Goal: Information Seeking & Learning: Compare options

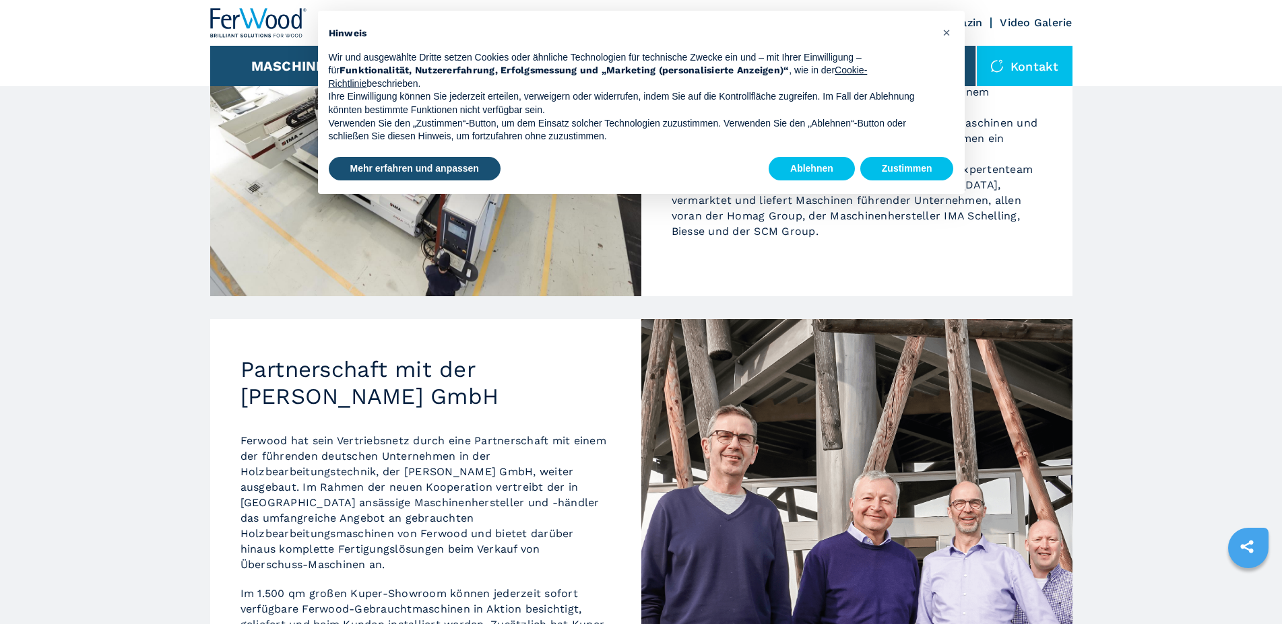
scroll to position [412, 0]
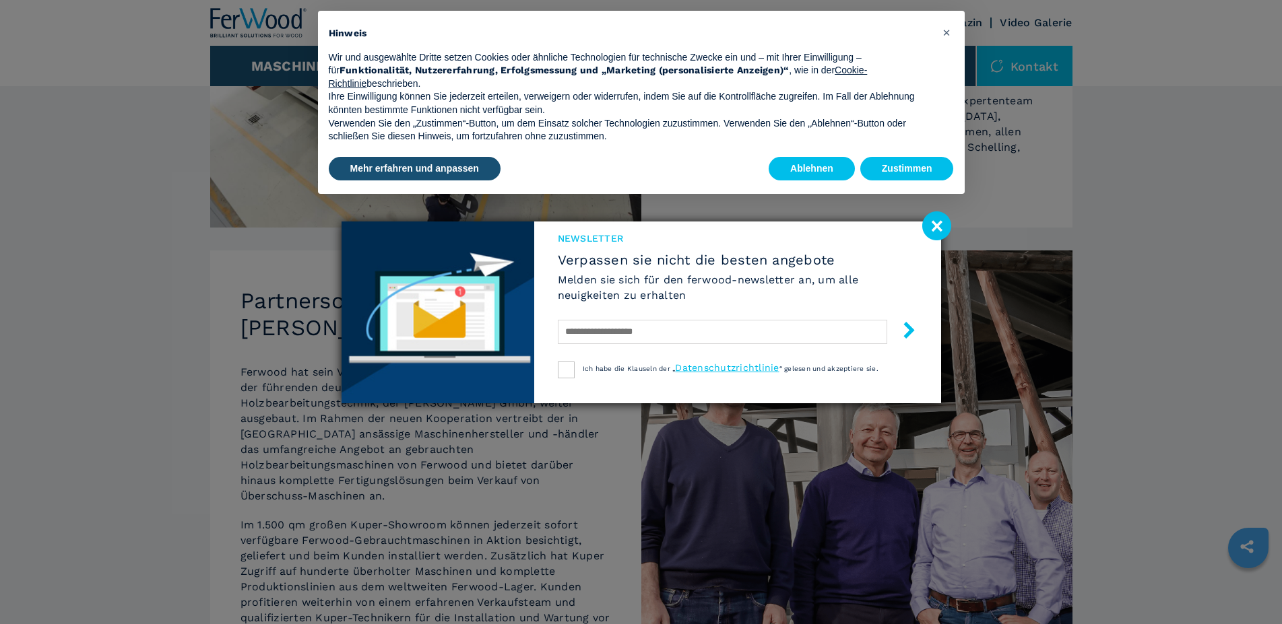
click at [947, 226] on image at bounding box center [936, 226] width 29 height 29
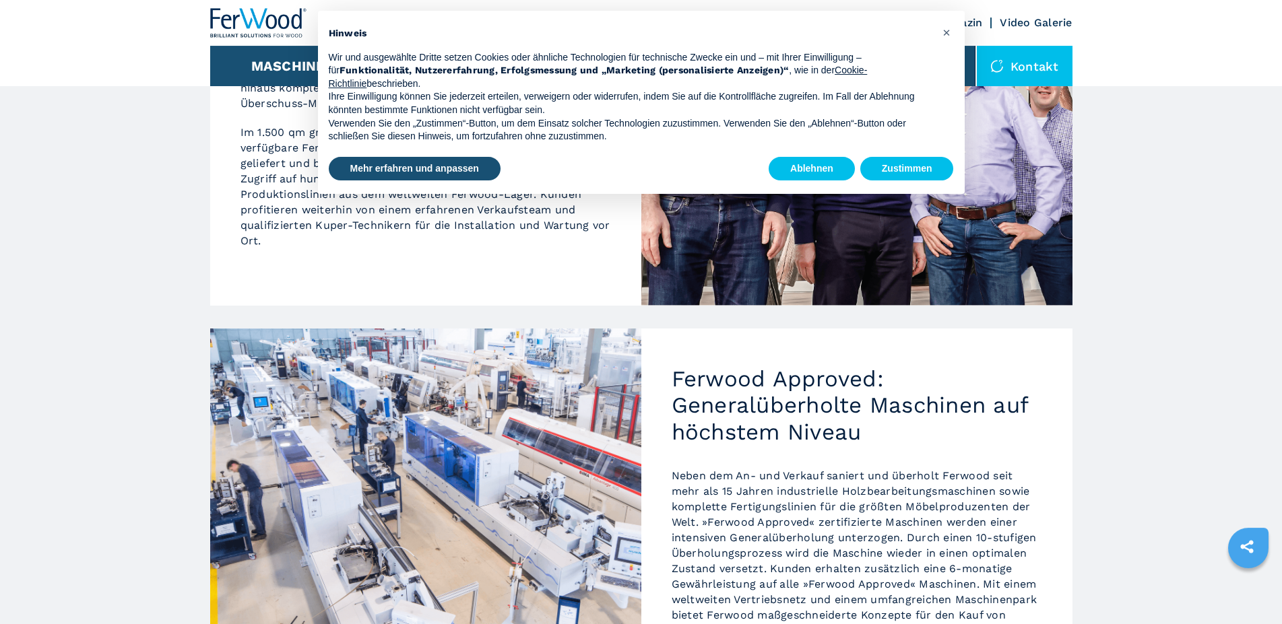
scroll to position [787, 0]
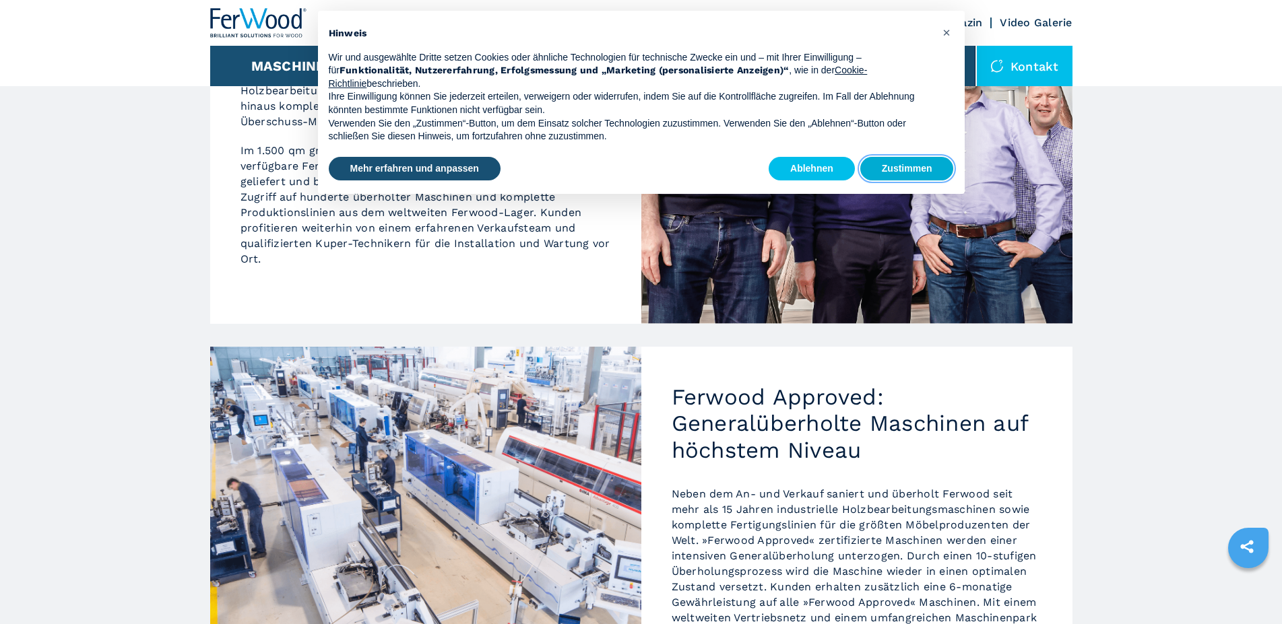
drag, startPoint x: 903, startPoint y: 169, endPoint x: 901, endPoint y: 176, distance: 7.0
click at [904, 170] on button "Zustimmen" at bounding box center [907, 169] width 94 height 24
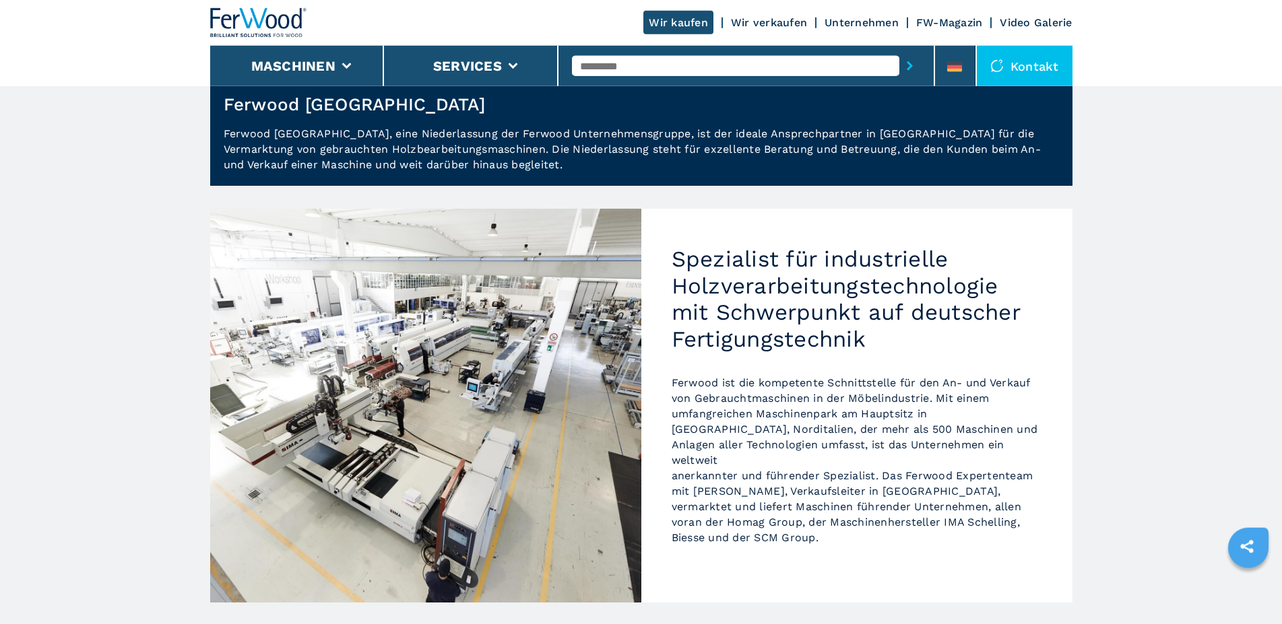
scroll to position [0, 0]
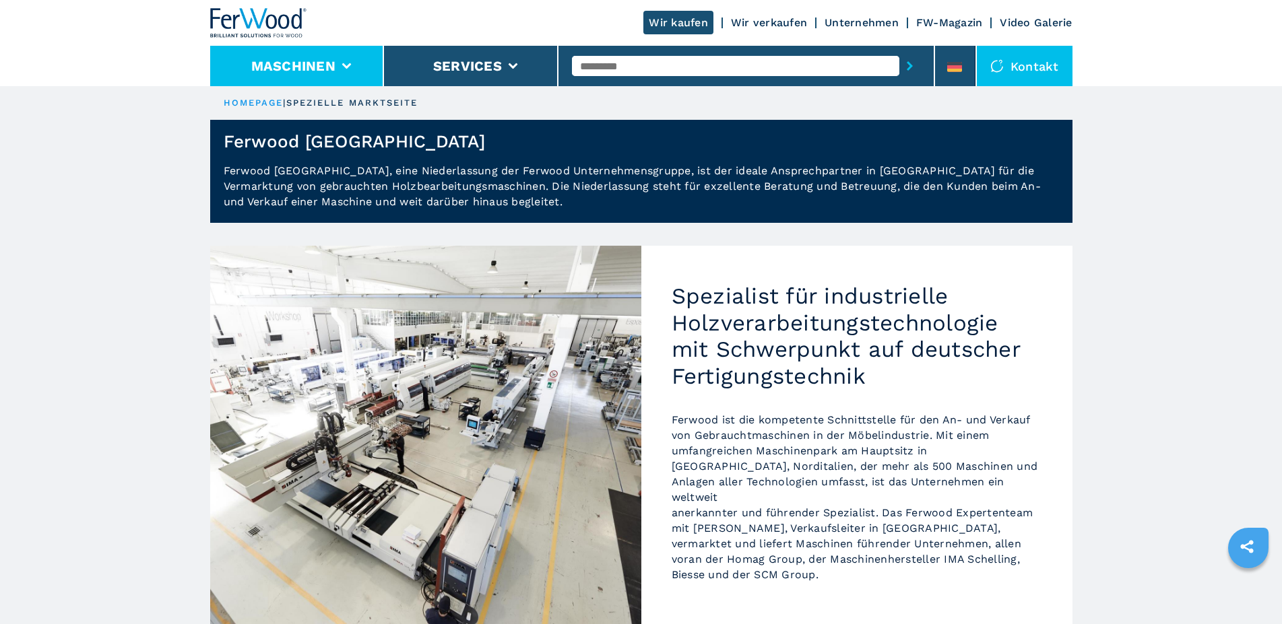
click at [302, 67] on button "Maschinen" at bounding box center [293, 66] width 84 height 16
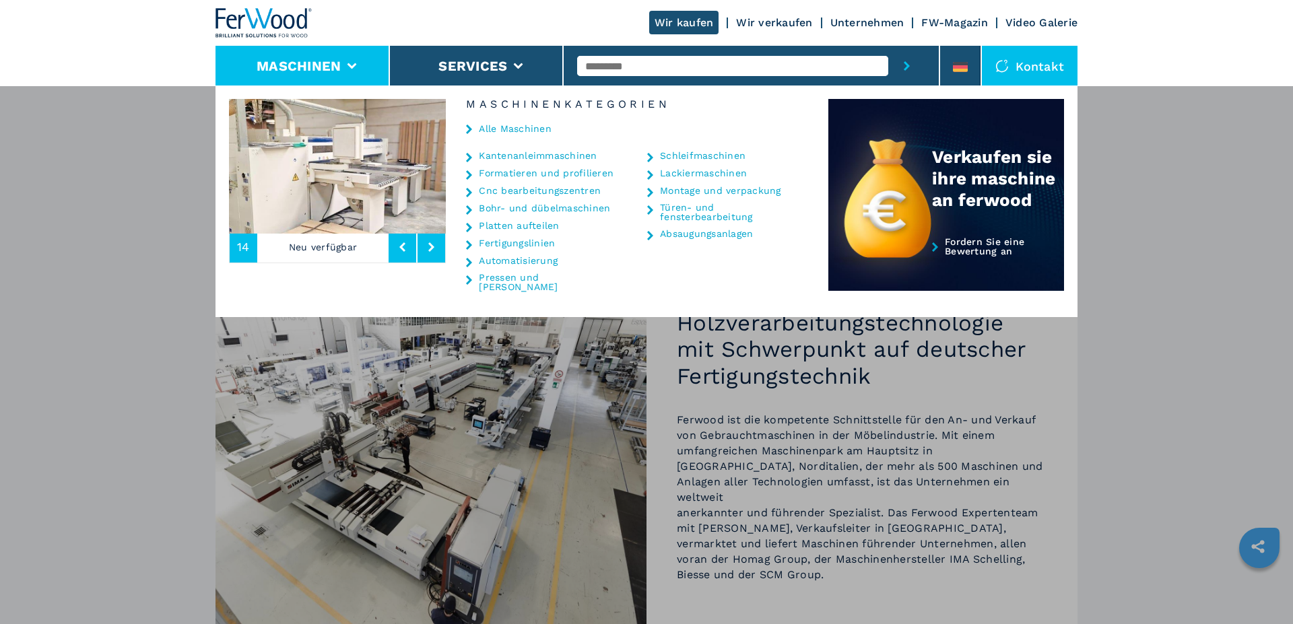
click at [532, 227] on link "Platten aufteilen" at bounding box center [519, 225] width 80 height 9
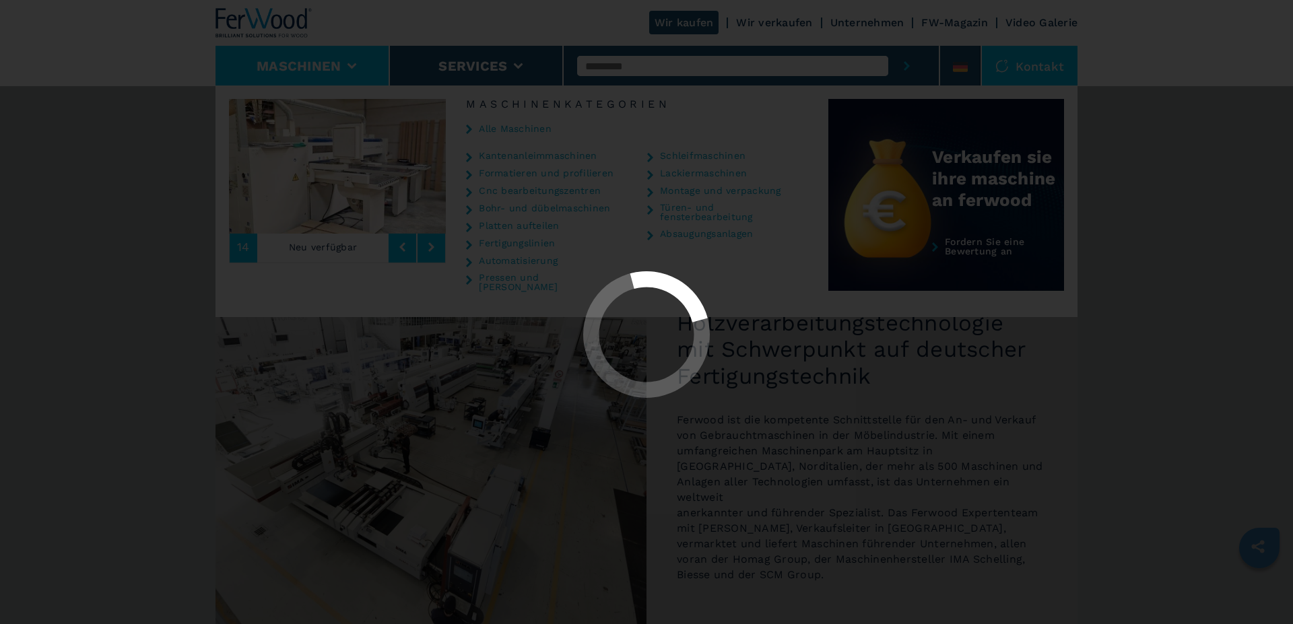
select select "**********"
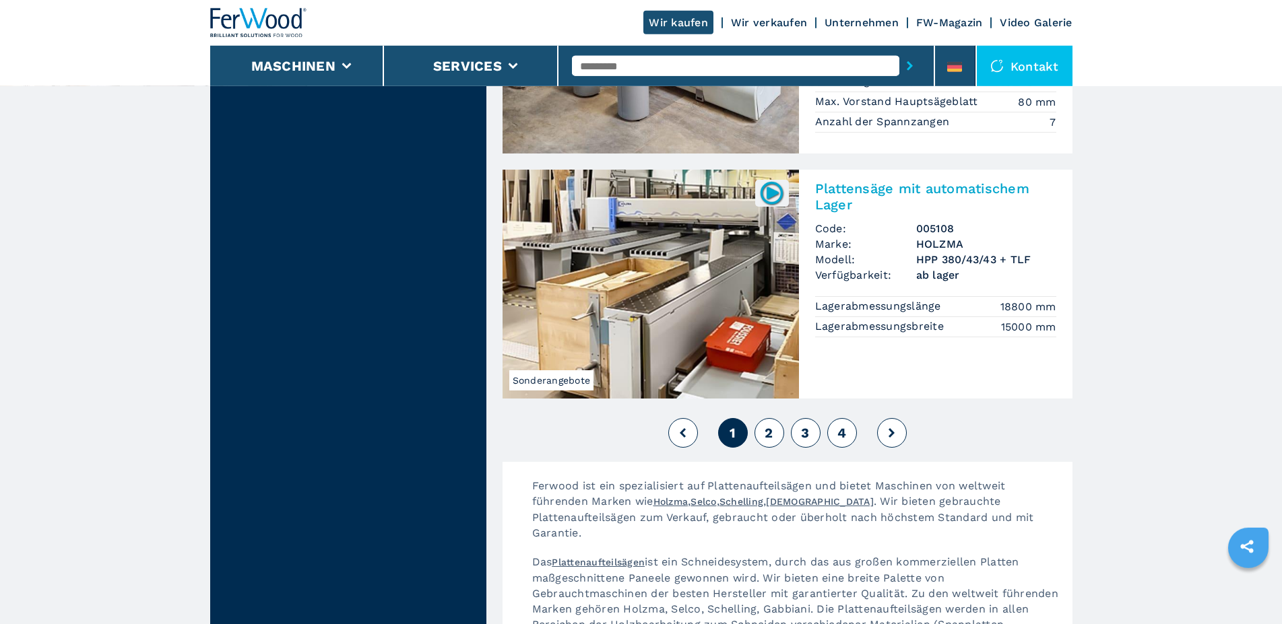
scroll to position [3023, 0]
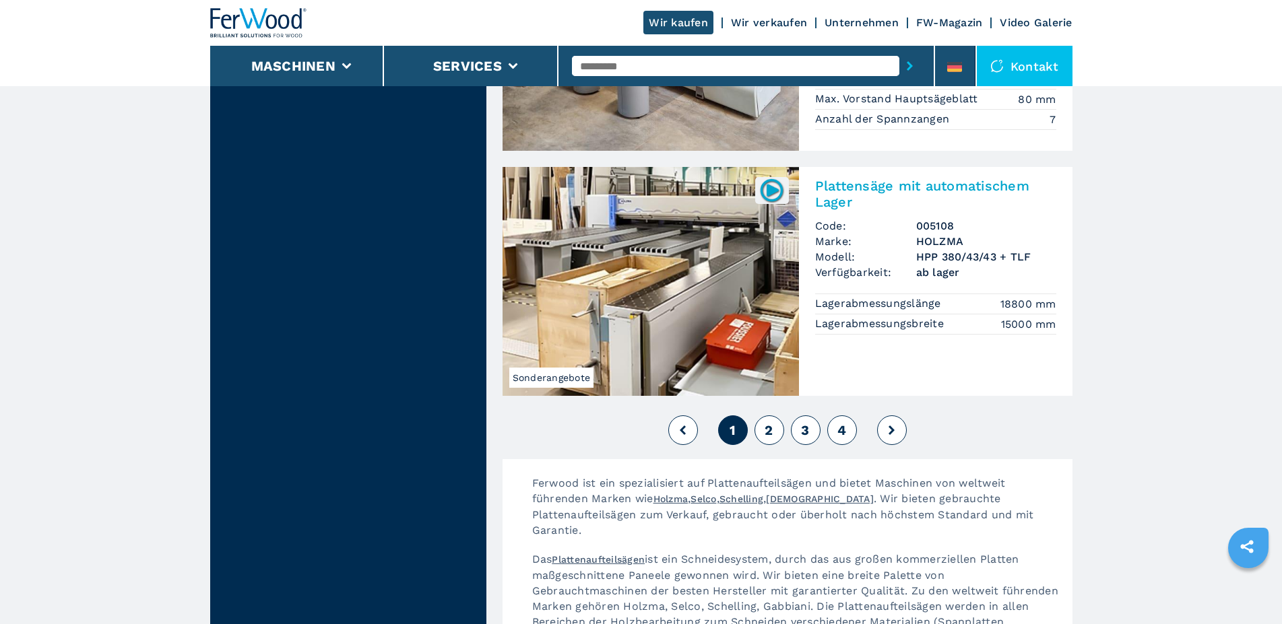
click at [761, 416] on button "2" at bounding box center [770, 431] width 30 height 30
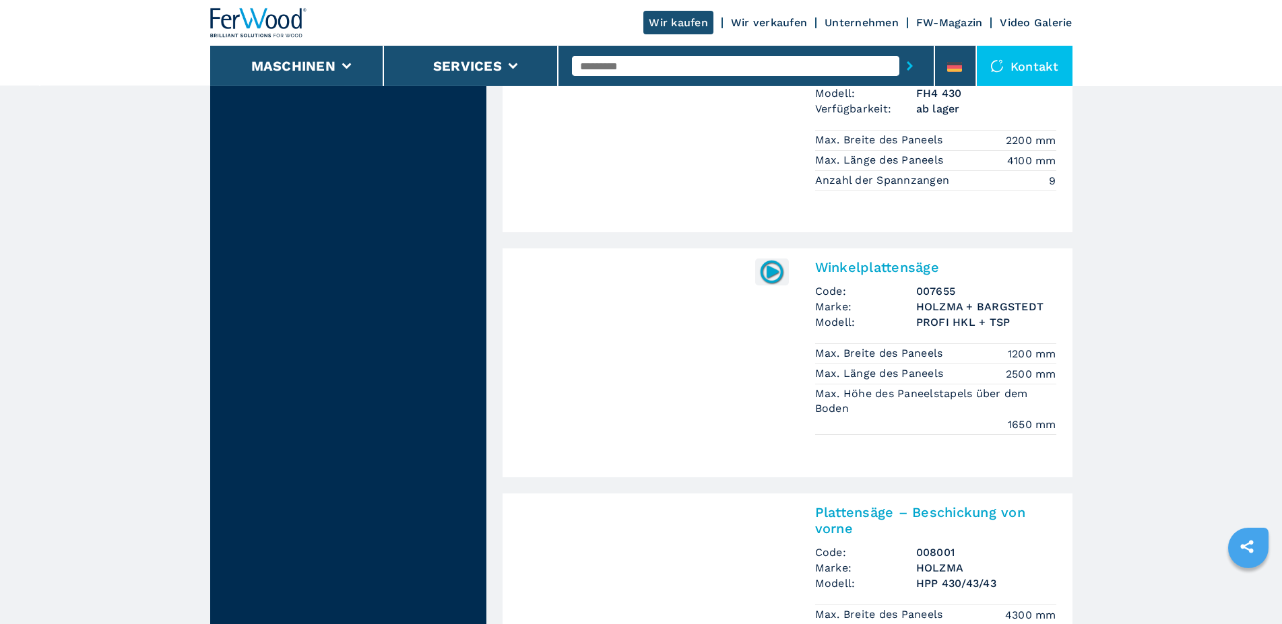
scroll to position [1512, 0]
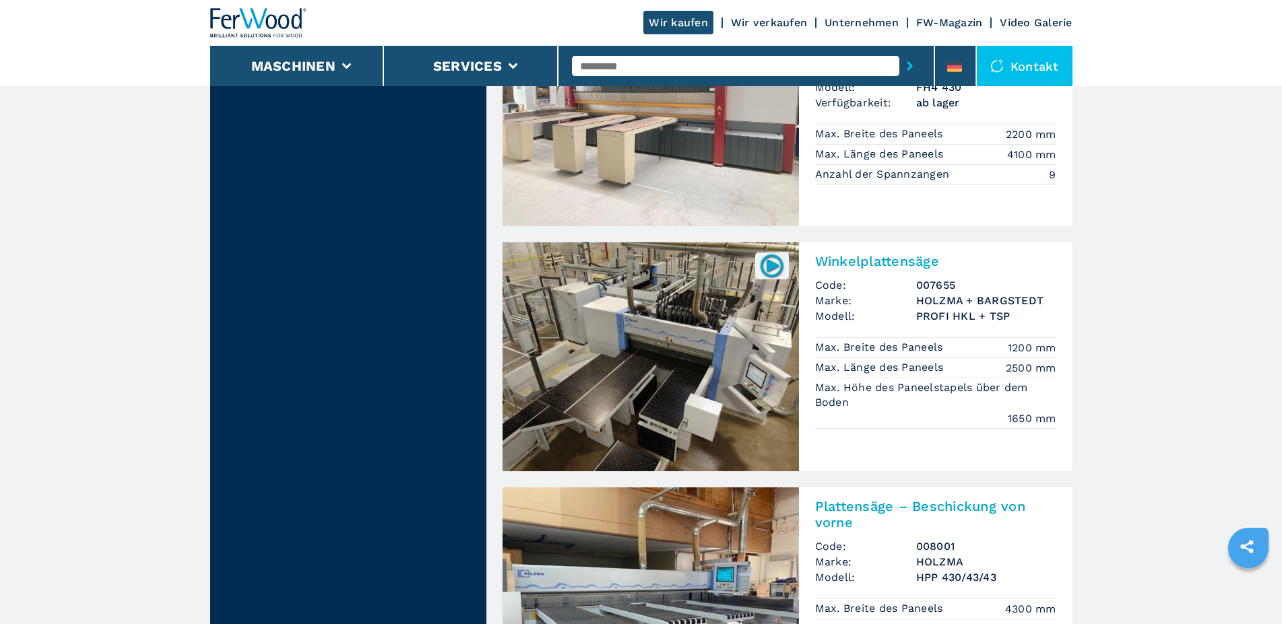
click at [771, 265] on img at bounding box center [772, 266] width 26 height 26
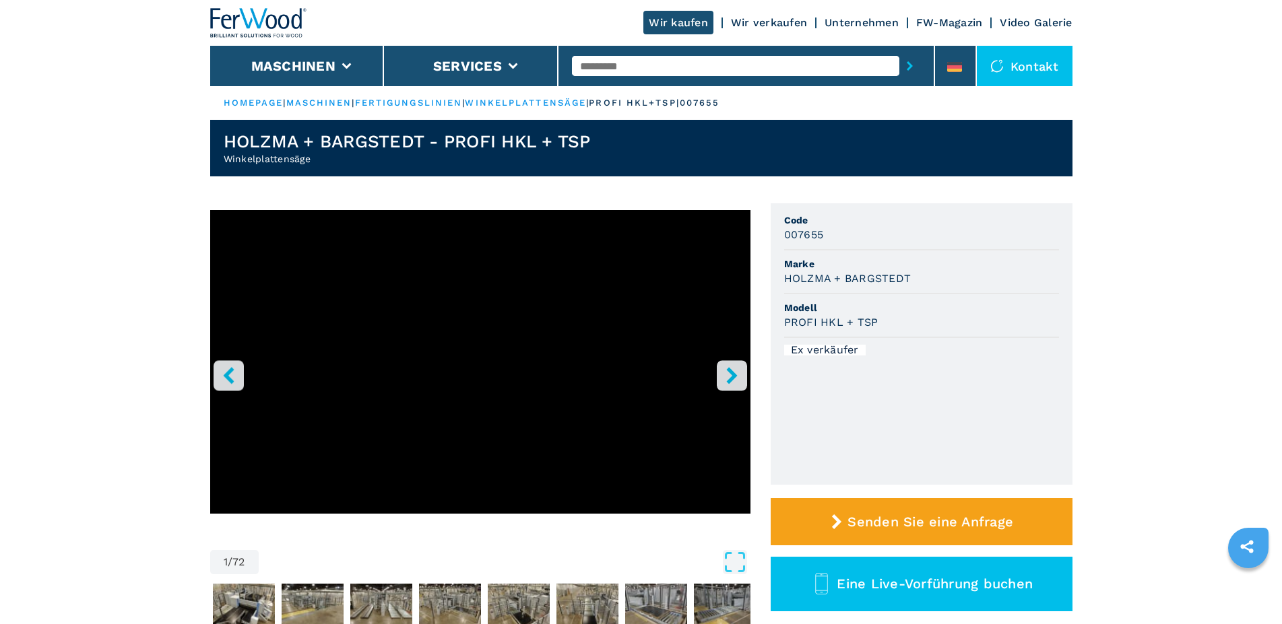
click at [733, 375] on icon "right-button" at bounding box center [731, 375] width 11 height 17
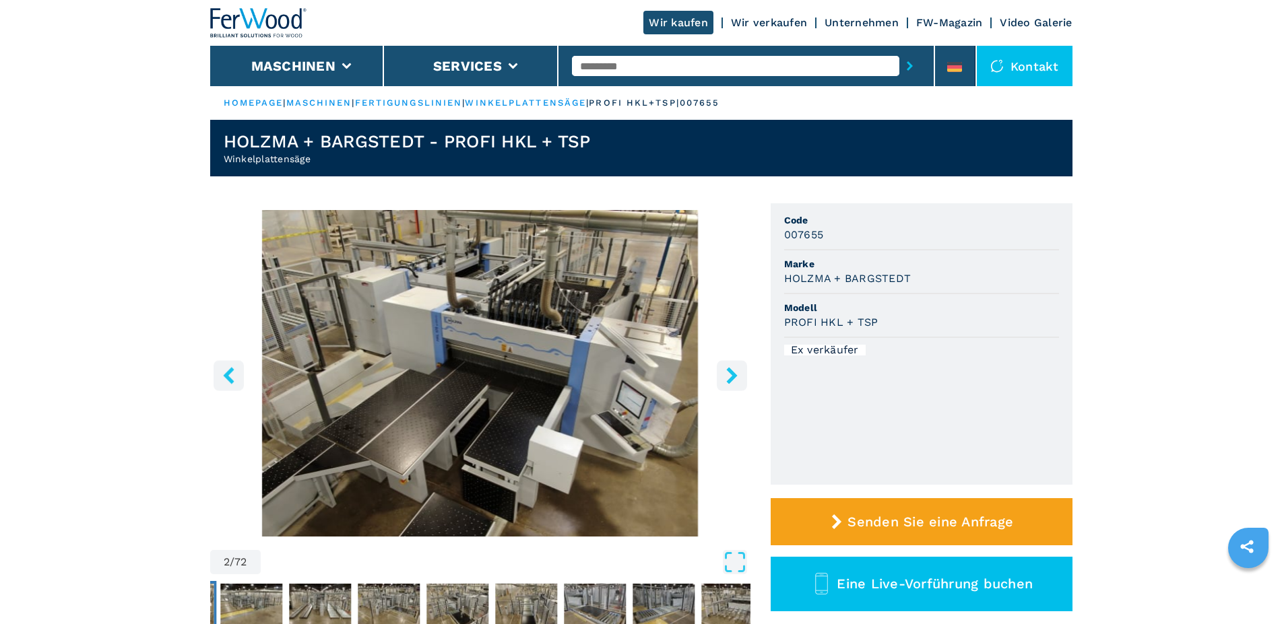
click at [730, 375] on icon "right-button" at bounding box center [732, 375] width 17 height 17
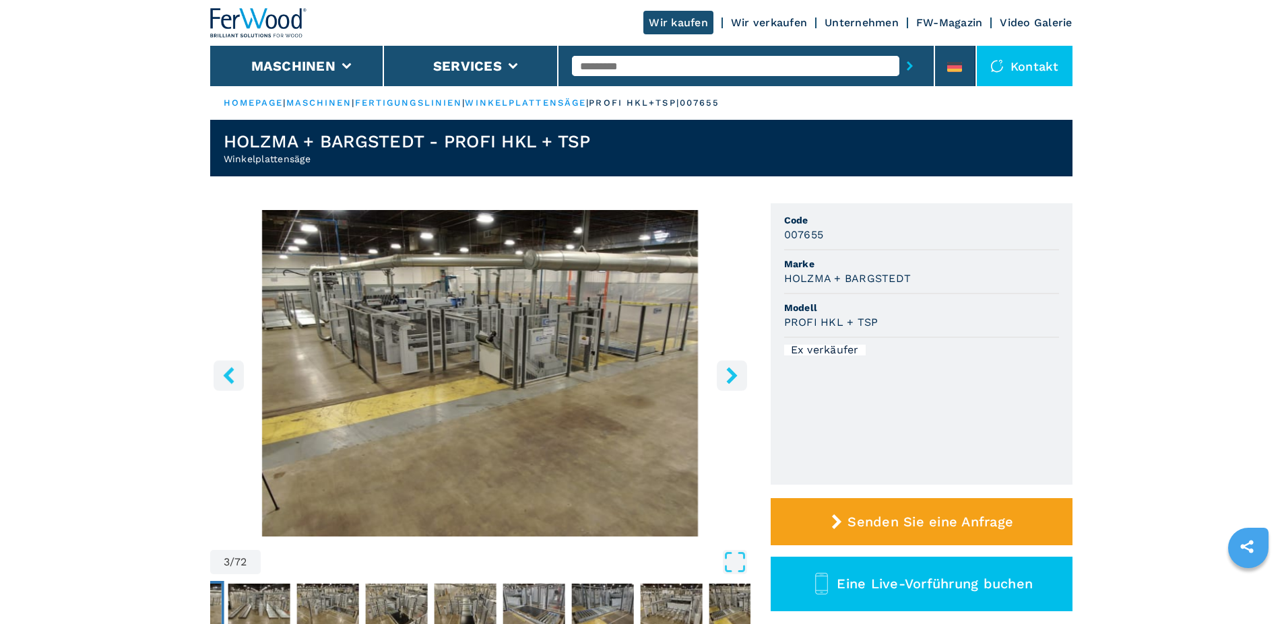
click at [521, 375] on img "Go to Slide 3" at bounding box center [480, 373] width 540 height 327
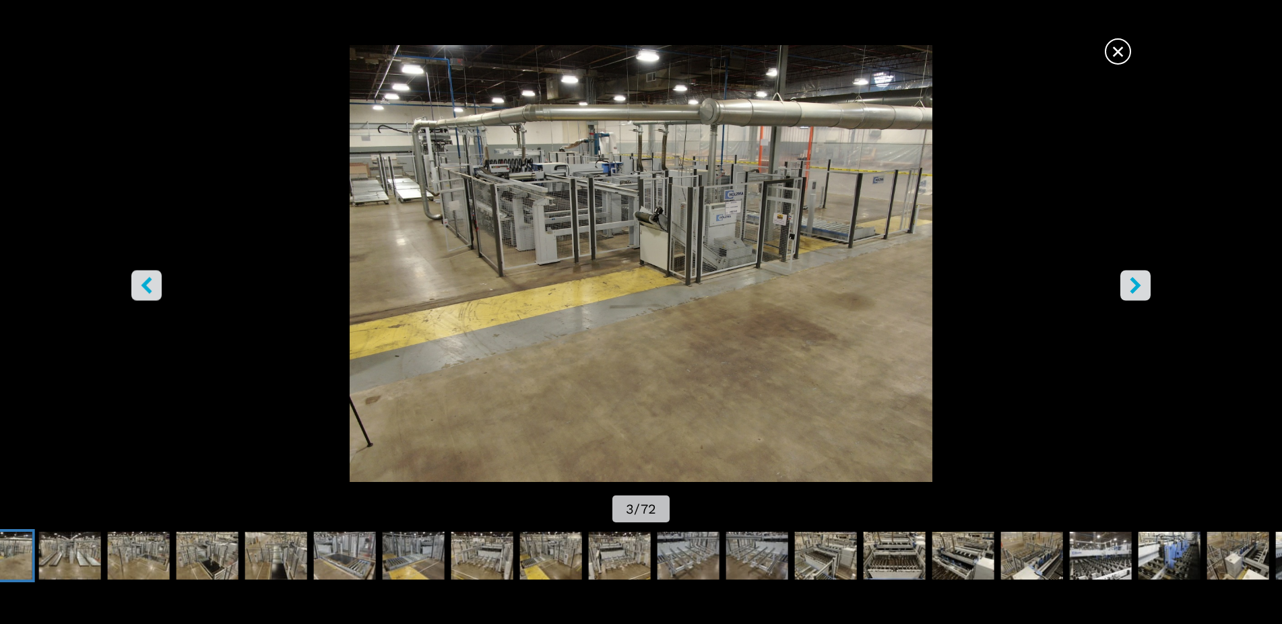
click at [1144, 286] on button "right-button" at bounding box center [1135, 285] width 30 height 30
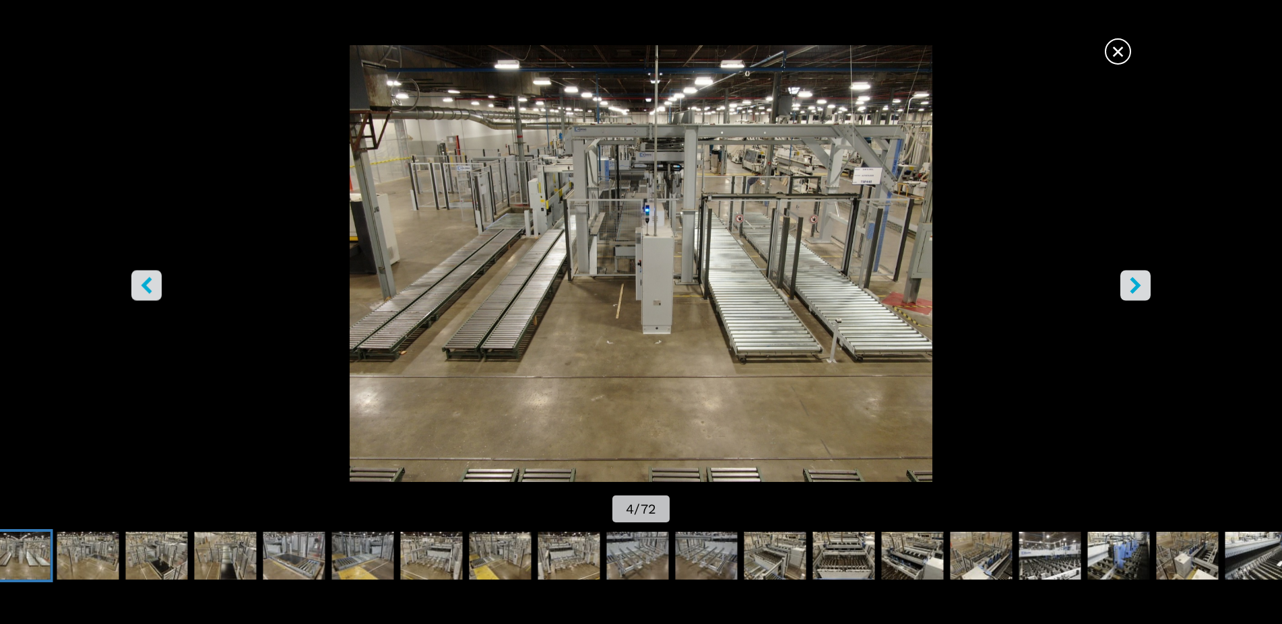
click at [1144, 286] on button "right-button" at bounding box center [1135, 285] width 30 height 30
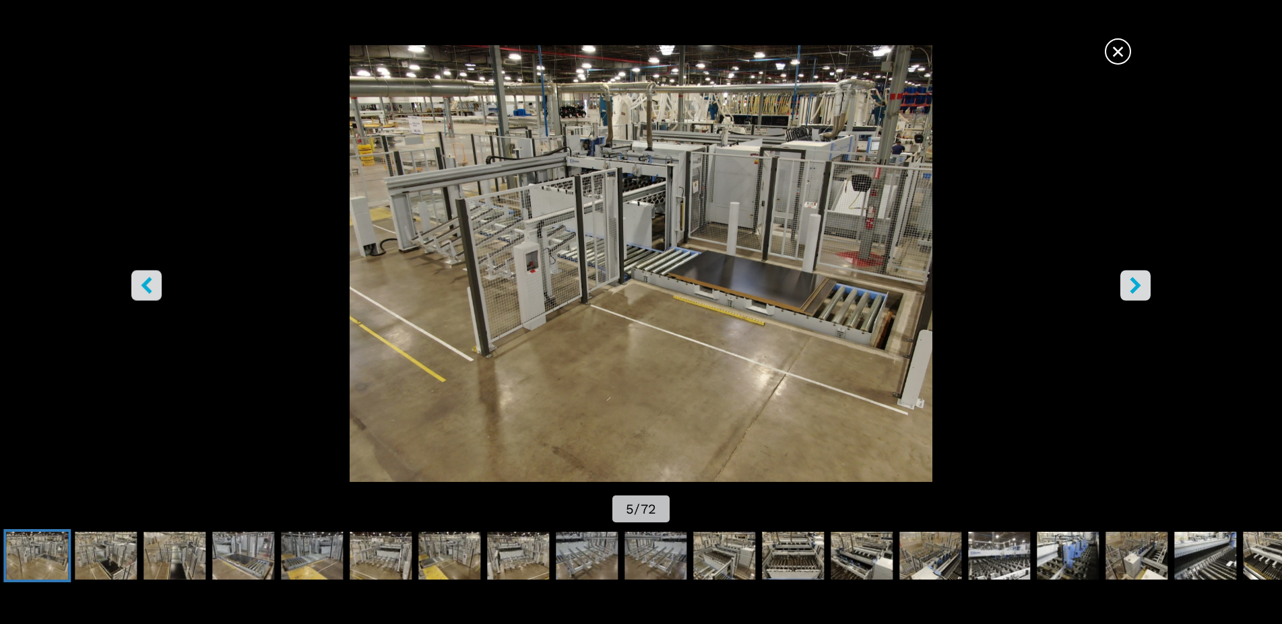
click at [1144, 286] on button "right-button" at bounding box center [1135, 285] width 30 height 30
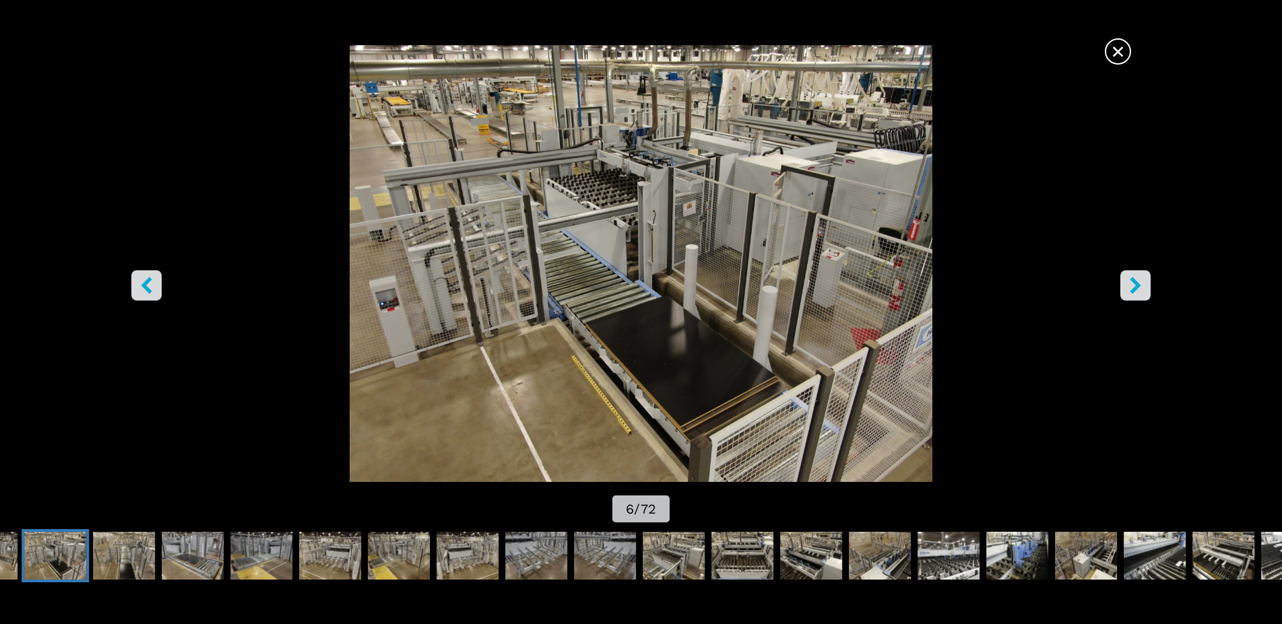
click at [1144, 286] on button "right-button" at bounding box center [1135, 285] width 30 height 30
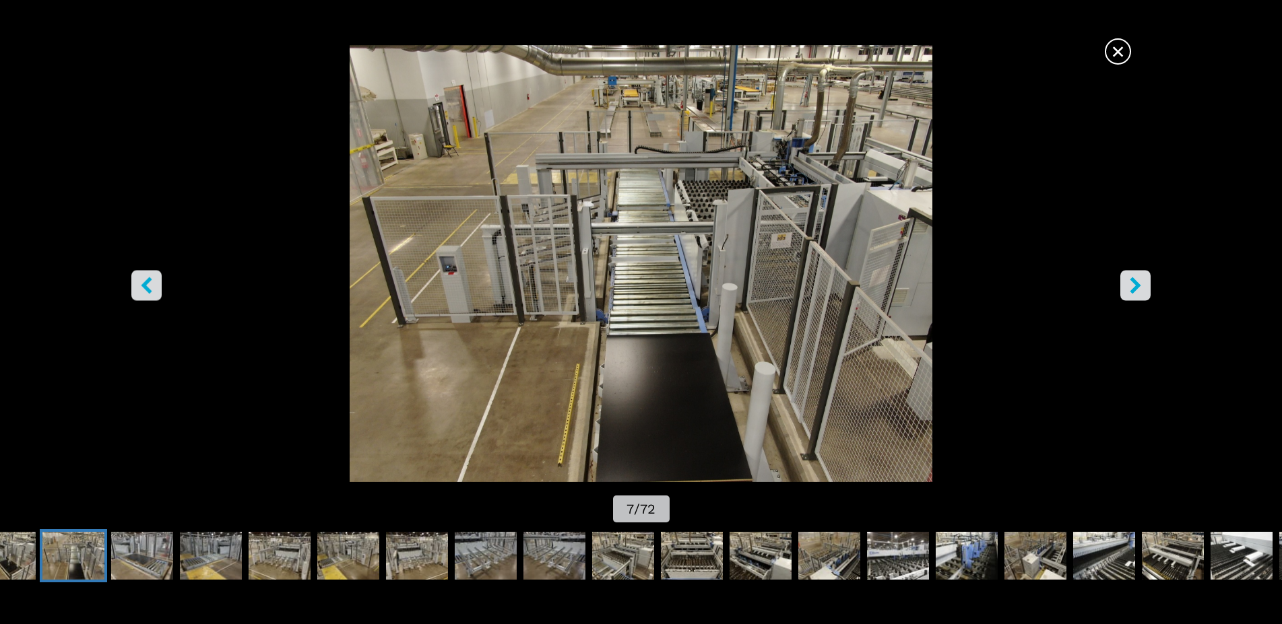
click at [1144, 286] on button "right-button" at bounding box center [1135, 285] width 30 height 30
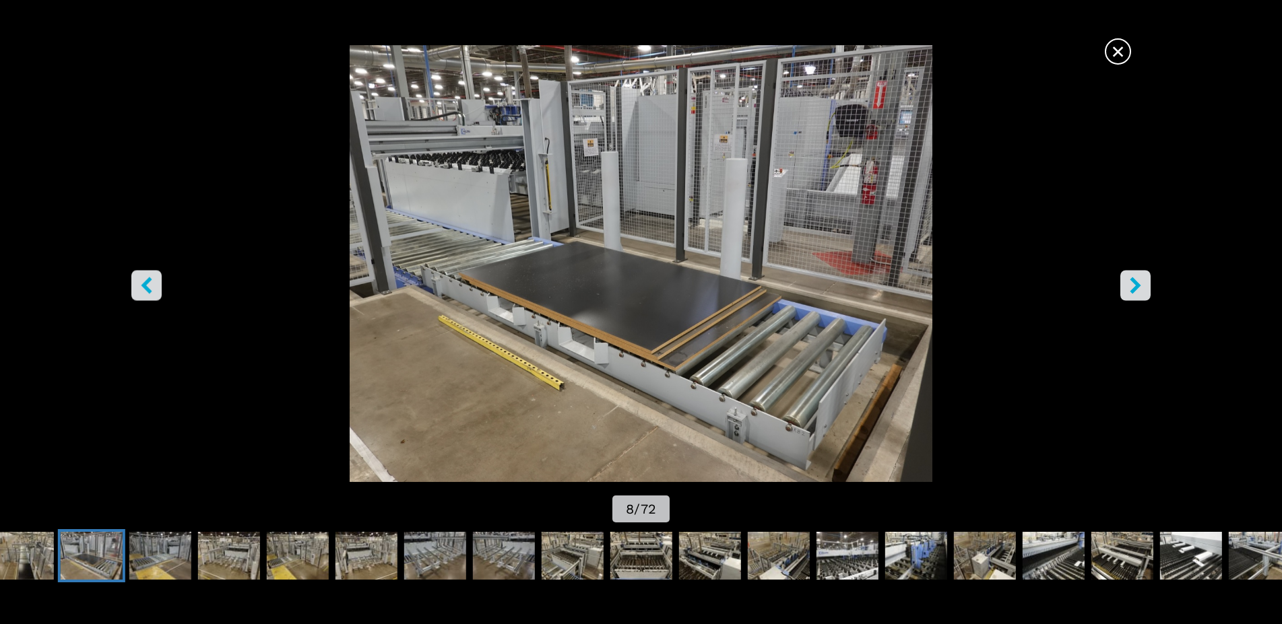
click at [1144, 286] on button "right-button" at bounding box center [1135, 285] width 30 height 30
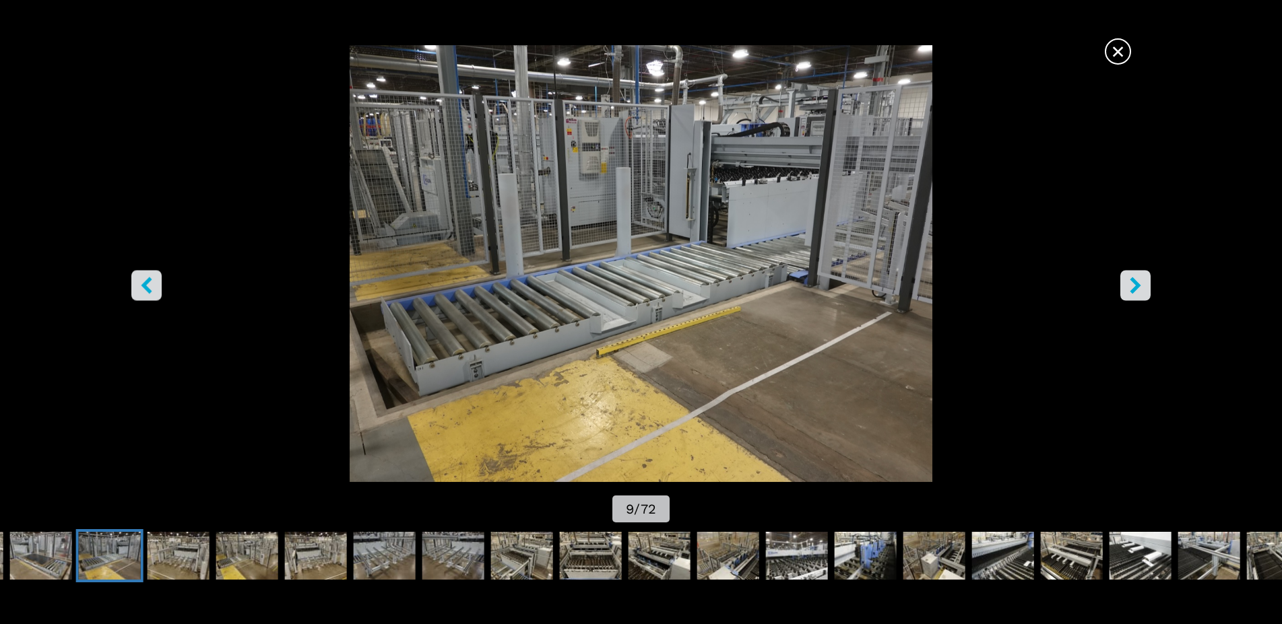
click at [1144, 286] on button "right-button" at bounding box center [1135, 285] width 30 height 30
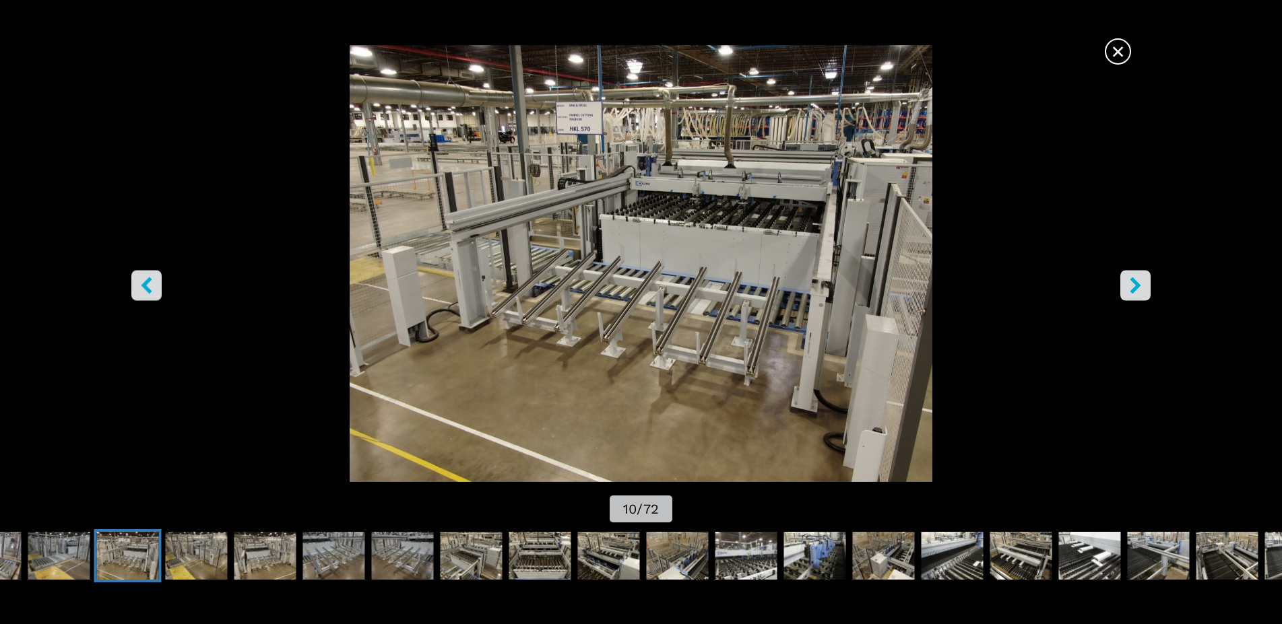
click at [1145, 290] on button "right-button" at bounding box center [1135, 285] width 30 height 30
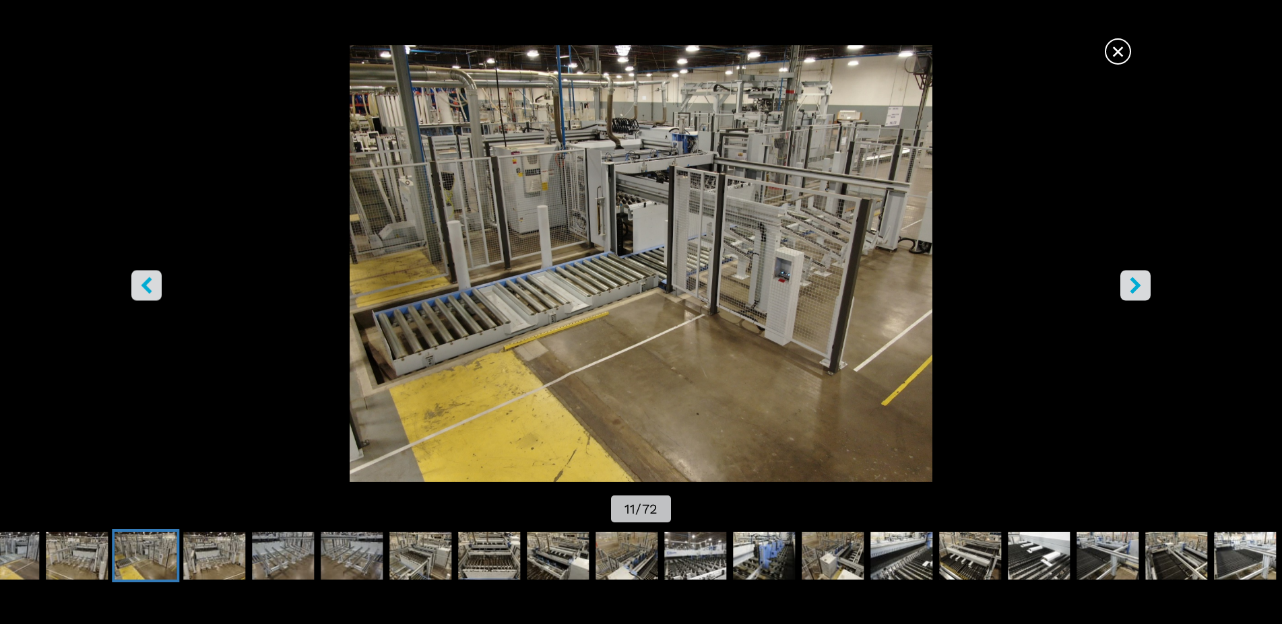
click at [1144, 287] on button "right-button" at bounding box center [1135, 285] width 30 height 30
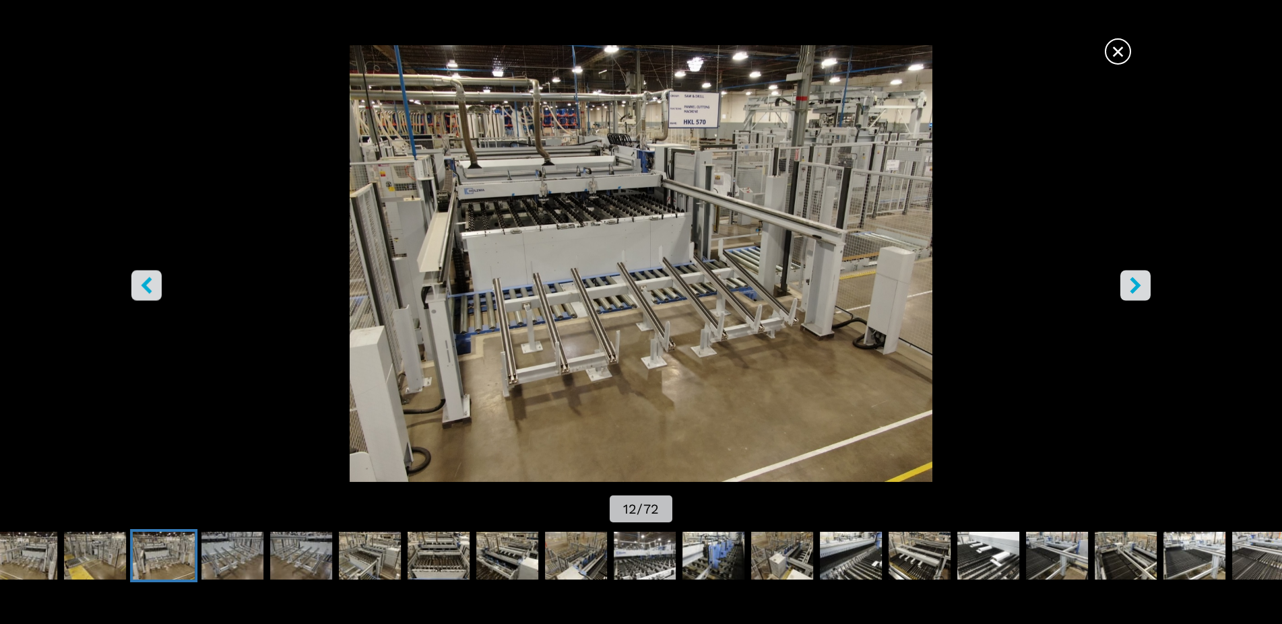
click at [1143, 288] on icon "right-button" at bounding box center [1135, 285] width 17 height 17
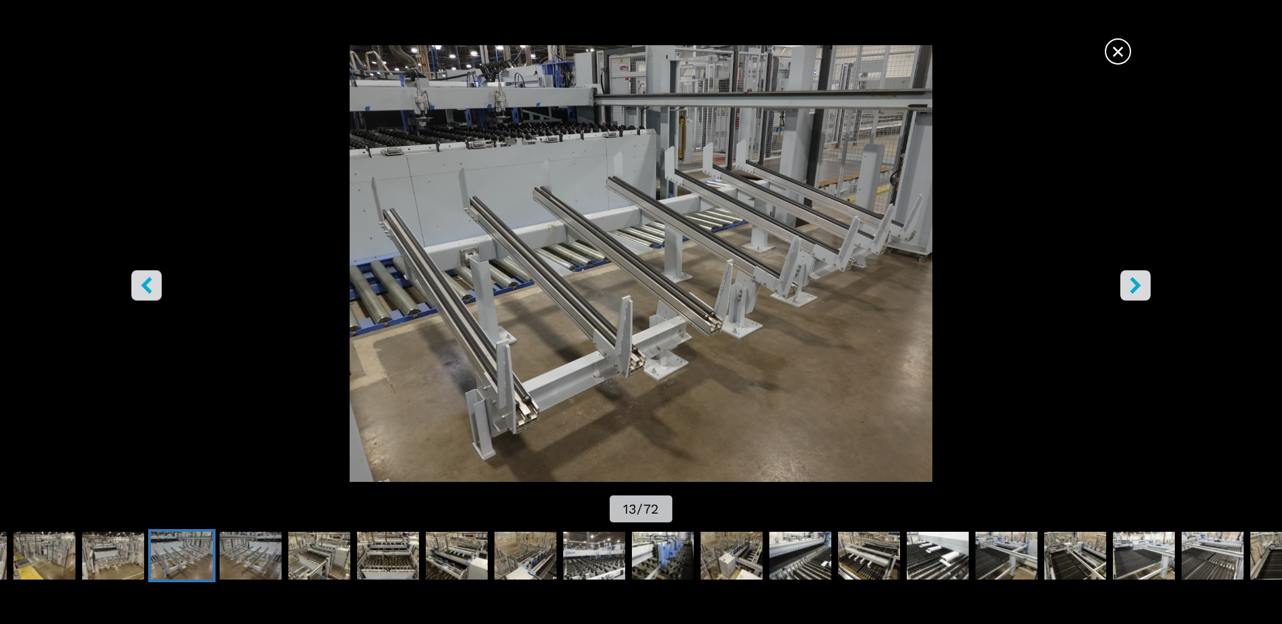
click at [1146, 289] on button "right-button" at bounding box center [1135, 285] width 30 height 30
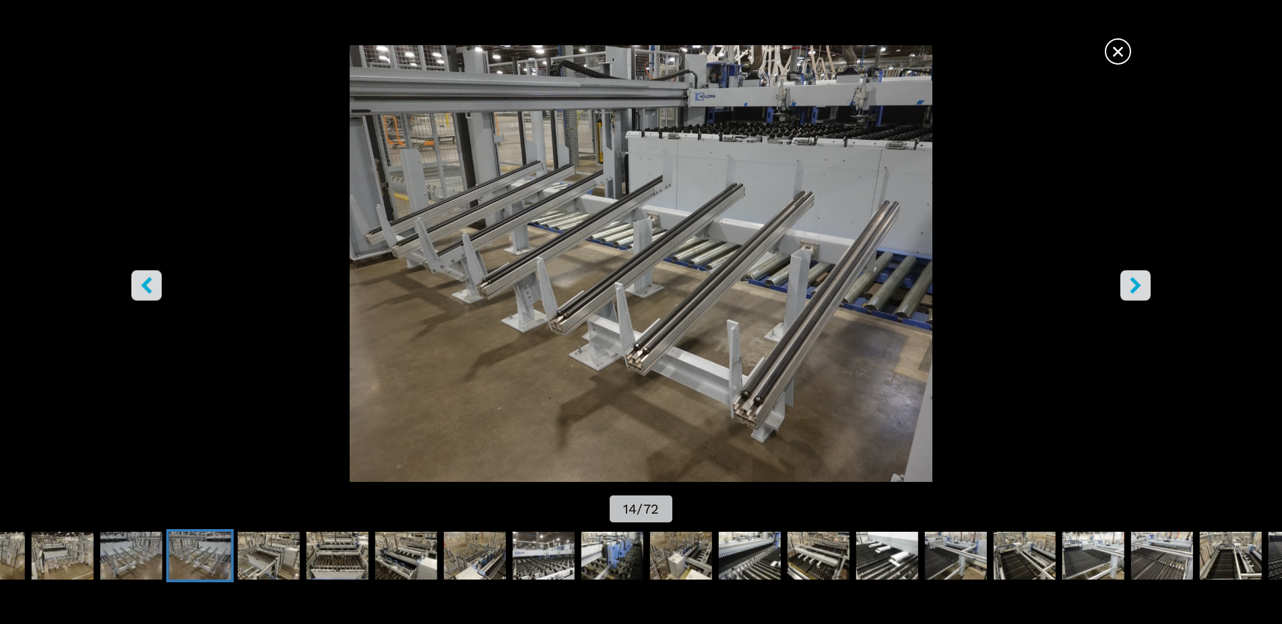
click at [1146, 289] on button "right-button" at bounding box center [1135, 285] width 30 height 30
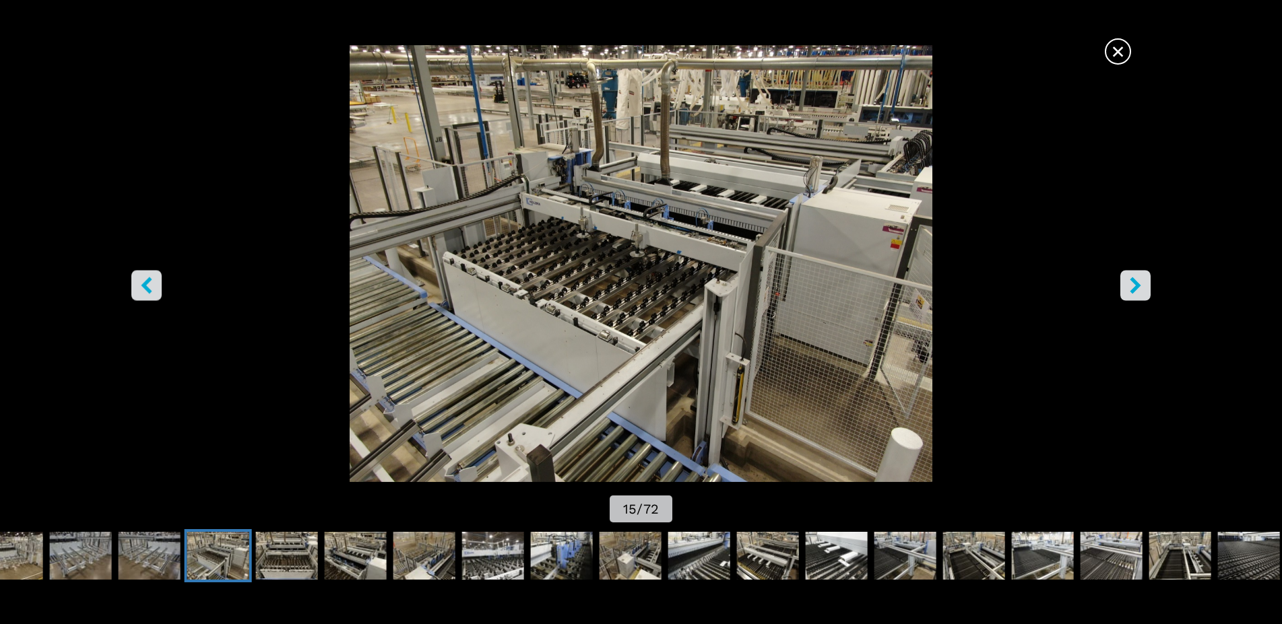
click at [1146, 289] on button "right-button" at bounding box center [1135, 285] width 30 height 30
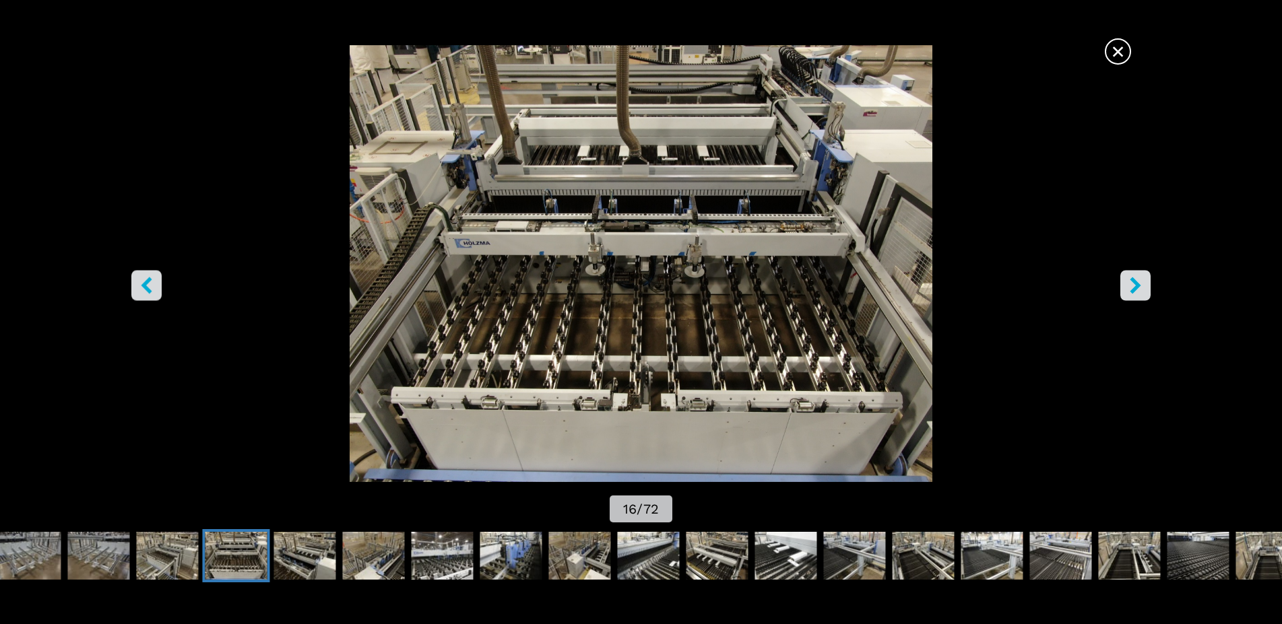
click at [1147, 289] on button "right-button" at bounding box center [1135, 285] width 30 height 30
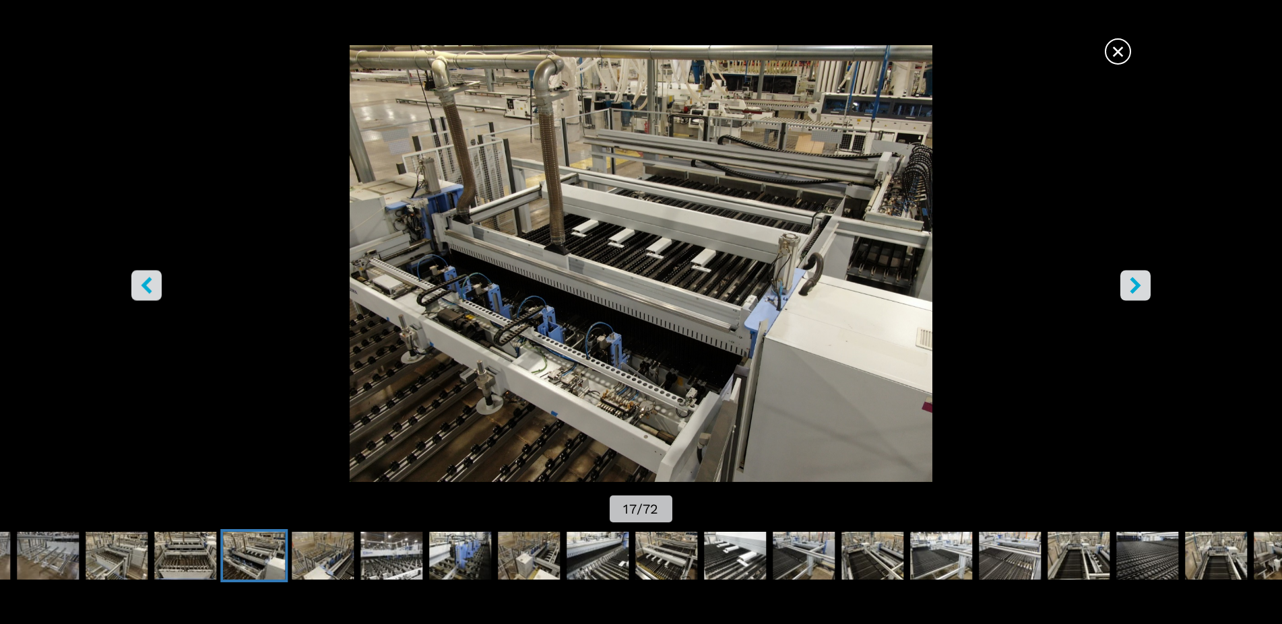
click at [1147, 289] on button "right-button" at bounding box center [1135, 285] width 30 height 30
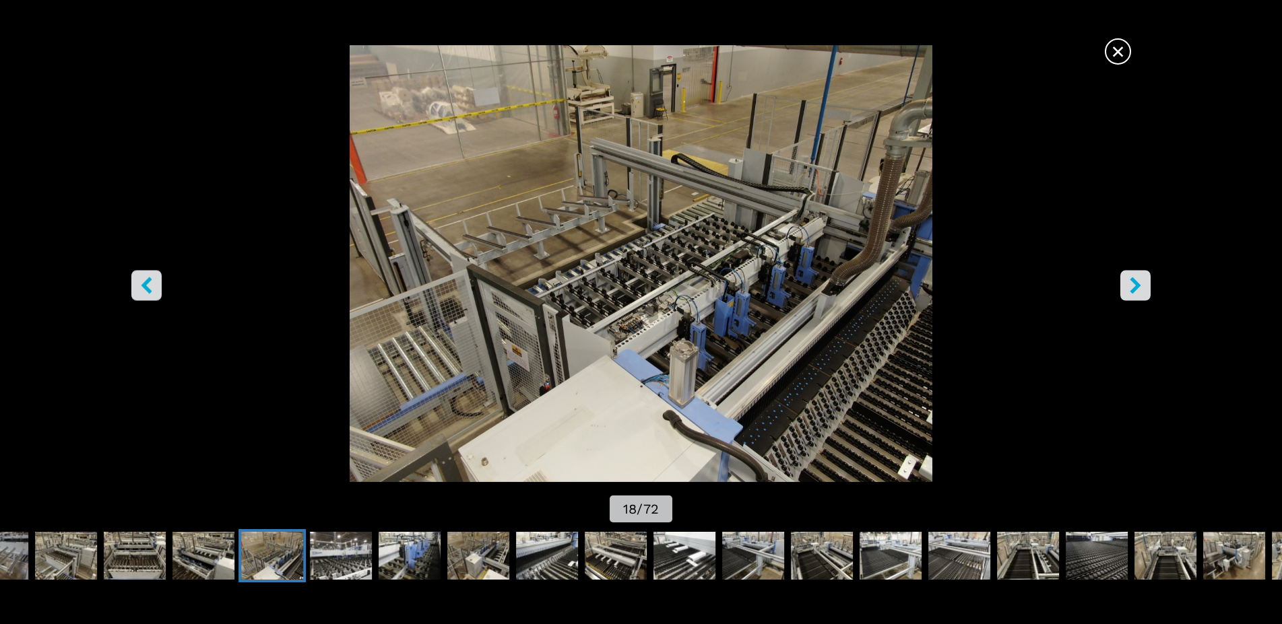
click at [1151, 287] on img "Go to Slide 18" at bounding box center [641, 263] width 1154 height 437
click at [1133, 288] on icon "right-button" at bounding box center [1135, 285] width 17 height 17
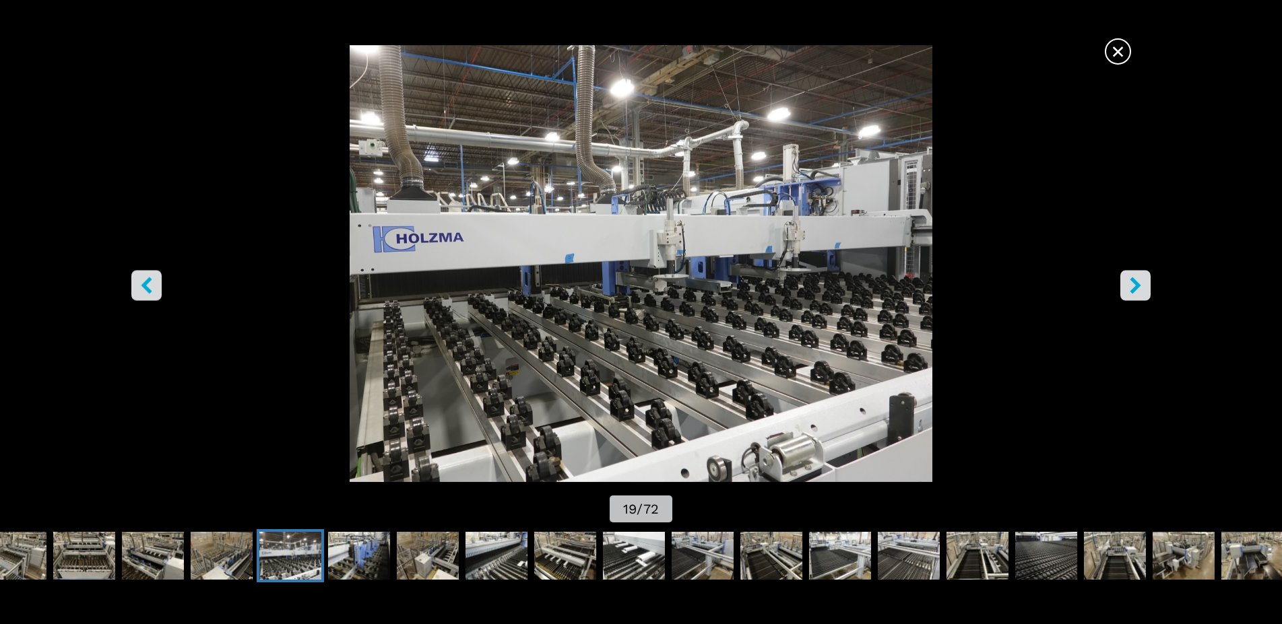
click at [1133, 288] on icon "right-button" at bounding box center [1135, 285] width 17 height 17
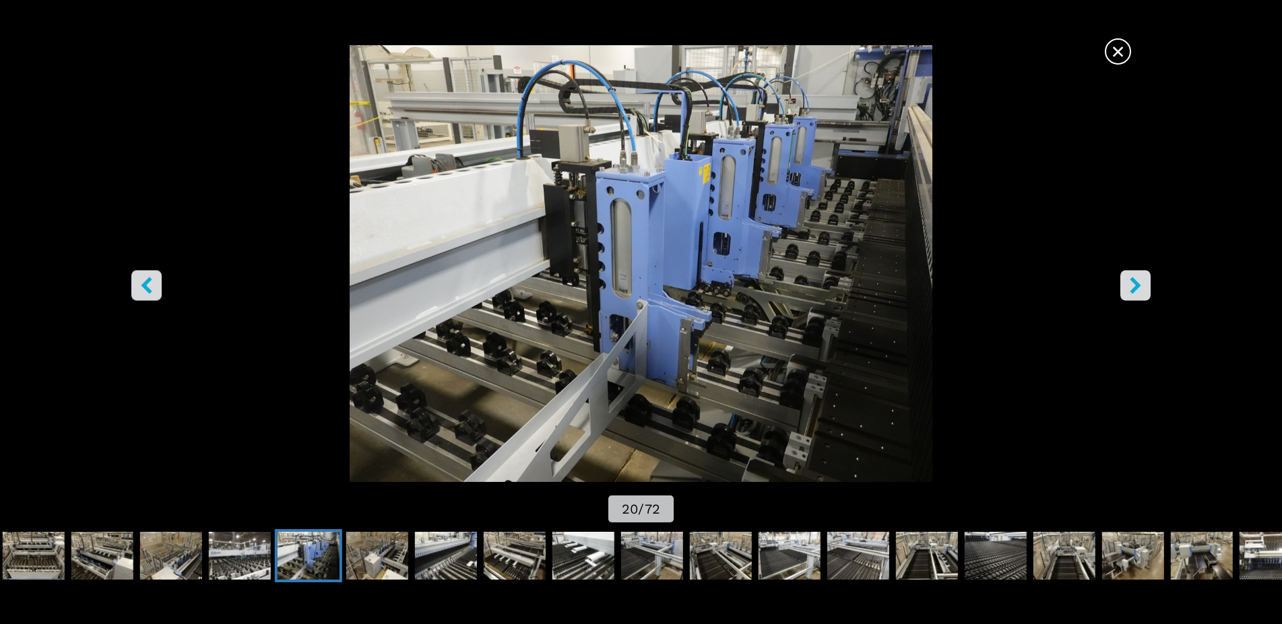
click at [1134, 287] on icon "right-button" at bounding box center [1135, 285] width 17 height 17
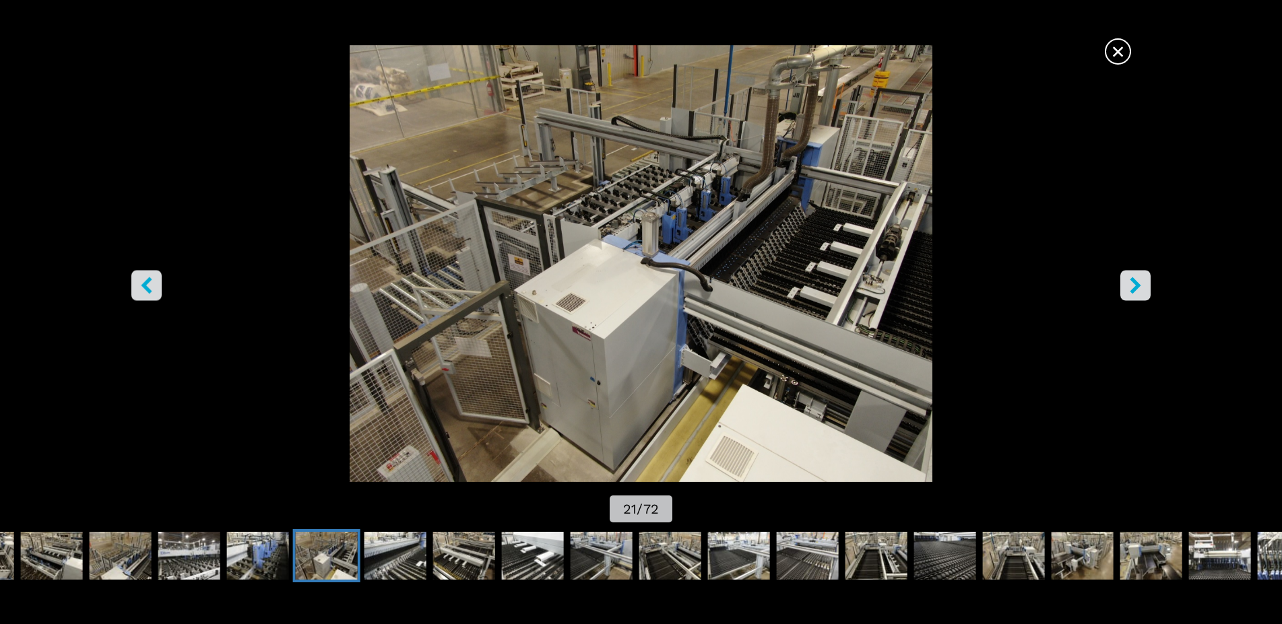
click at [1134, 287] on icon "right-button" at bounding box center [1135, 285] width 17 height 17
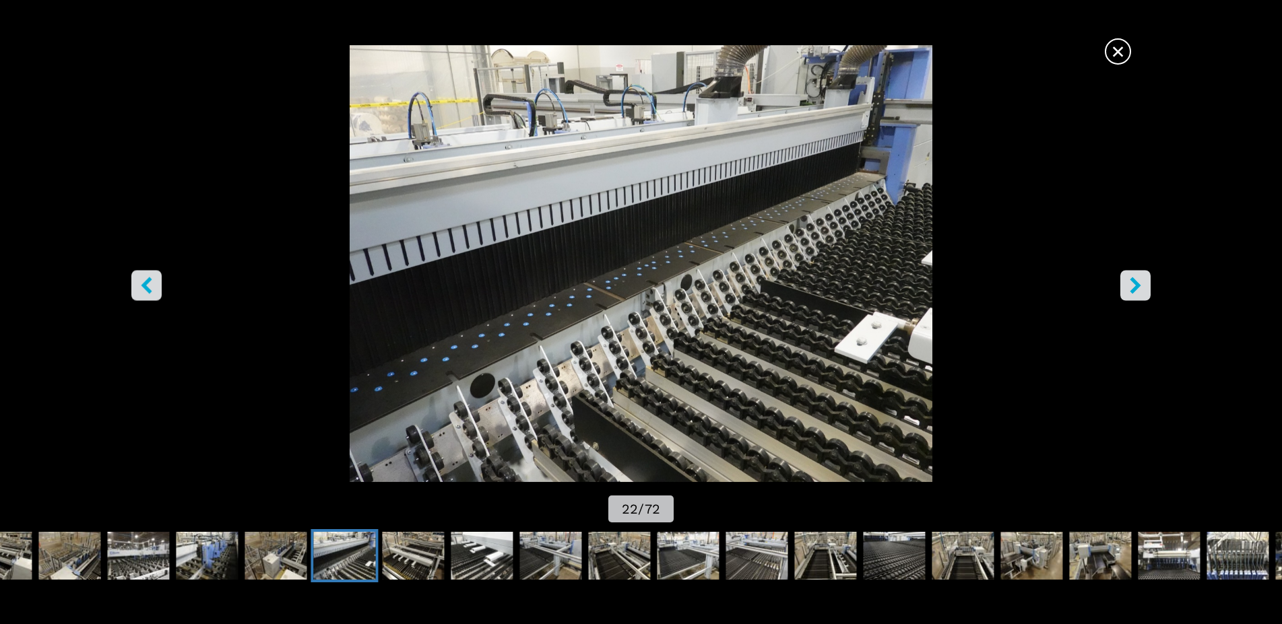
click at [1134, 287] on icon "right-button" at bounding box center [1135, 285] width 17 height 17
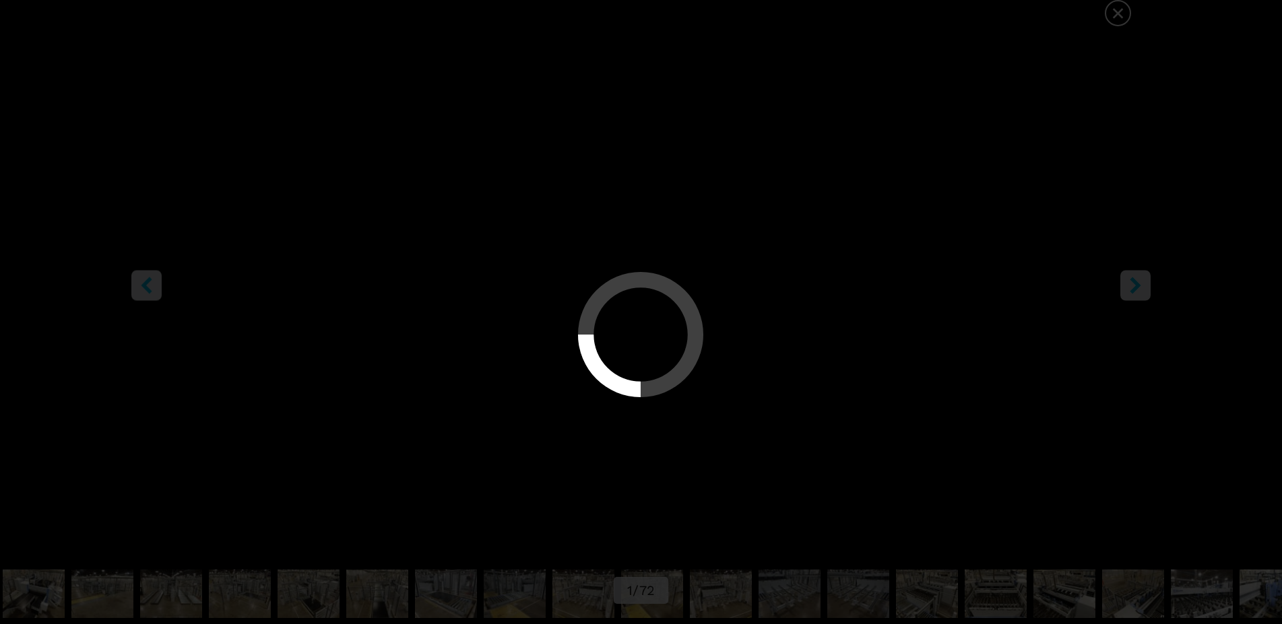
select select "**********"
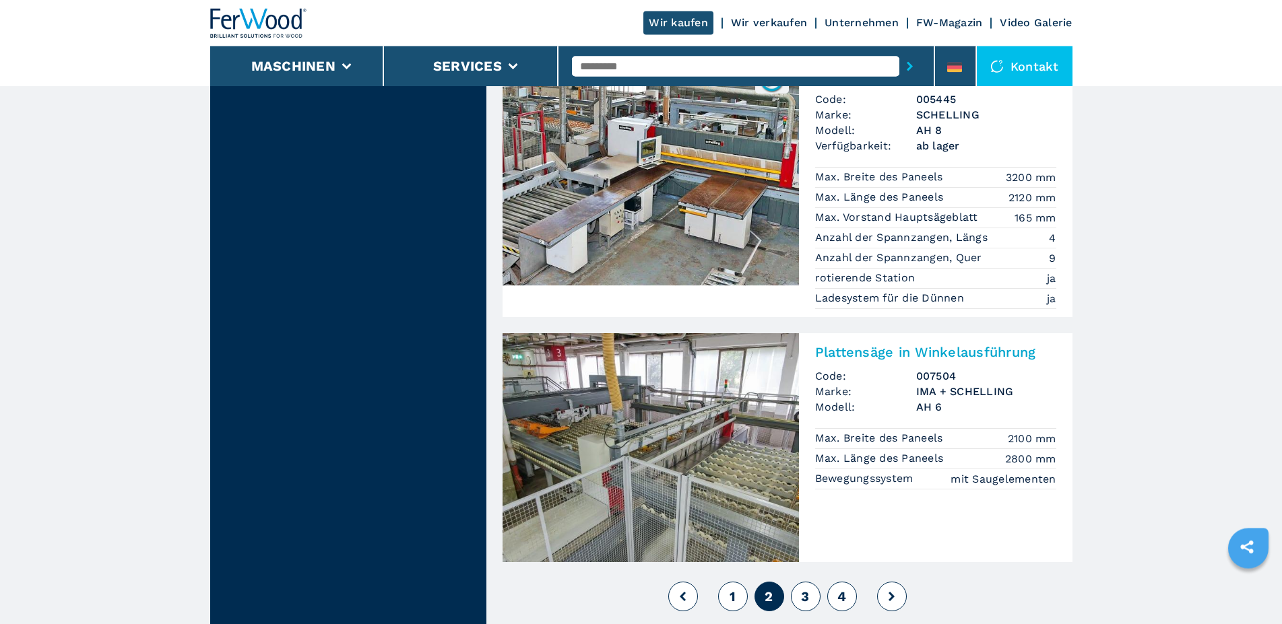
scroll to position [2886, 0]
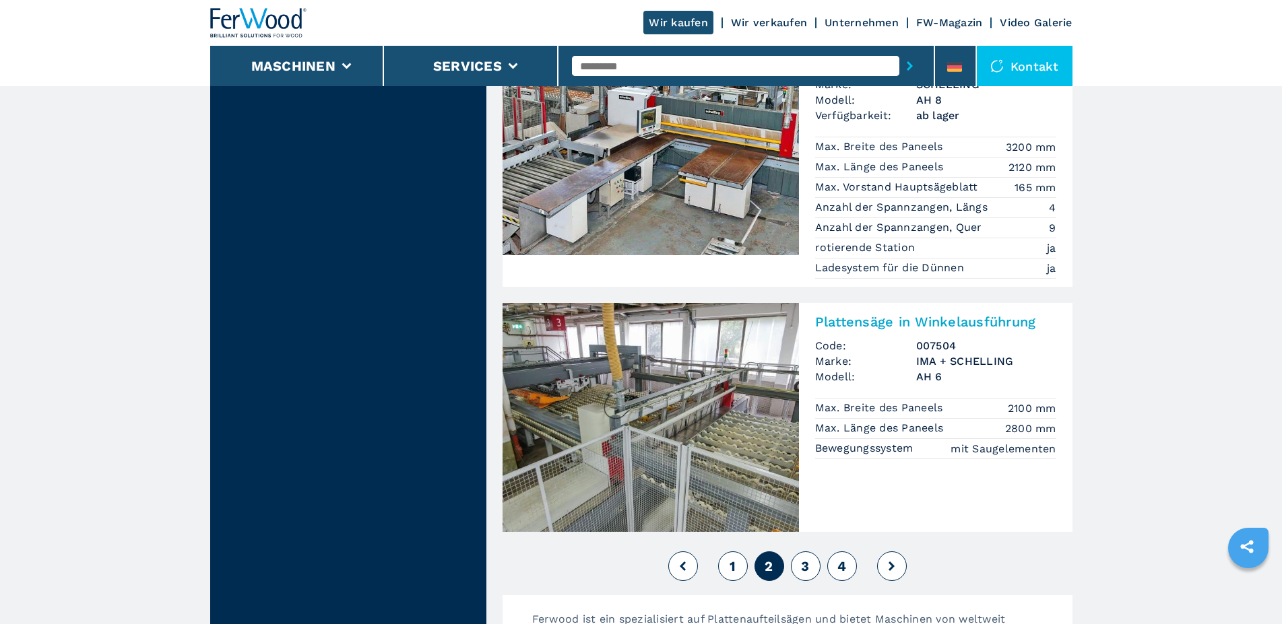
click at [761, 396] on img at bounding box center [651, 417] width 296 height 229
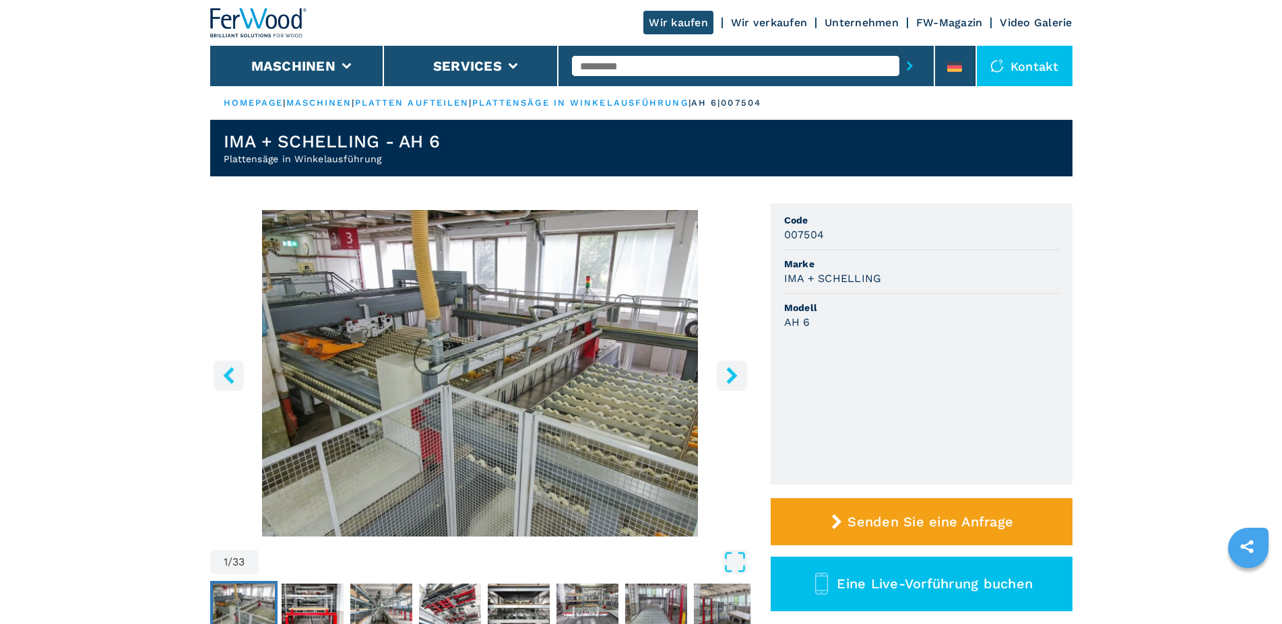
click at [734, 370] on icon "right-button" at bounding box center [732, 375] width 17 height 17
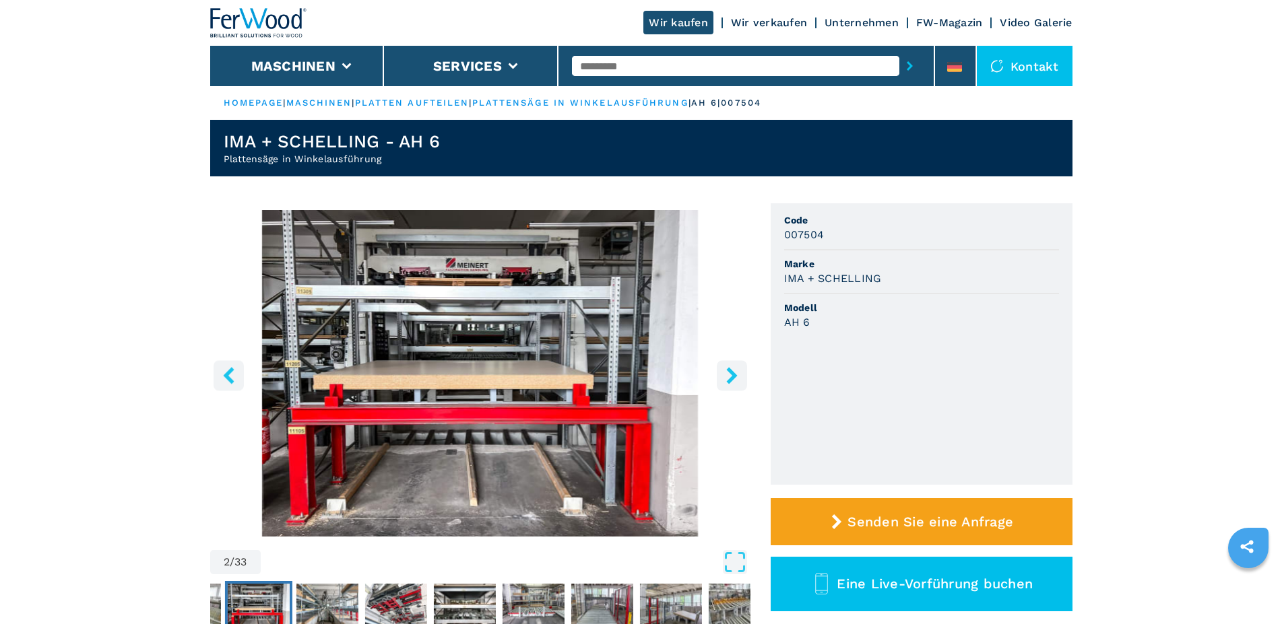
click at [735, 372] on icon "right-button" at bounding box center [732, 375] width 17 height 17
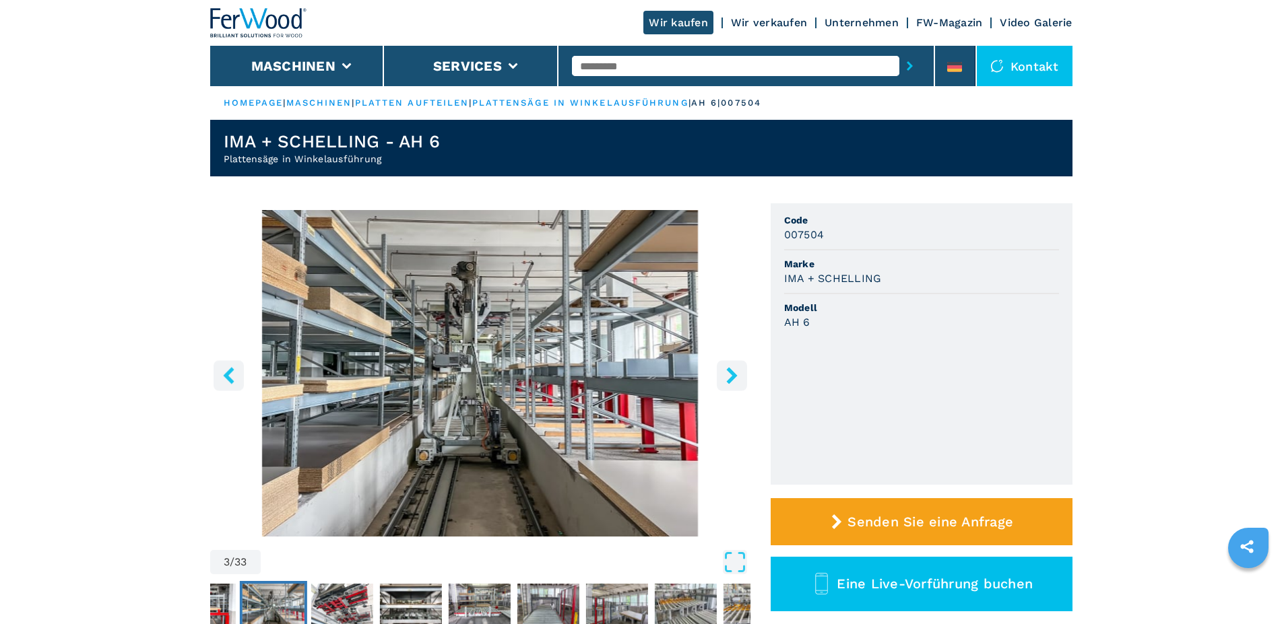
click at [736, 372] on icon "right-button" at bounding box center [732, 375] width 17 height 17
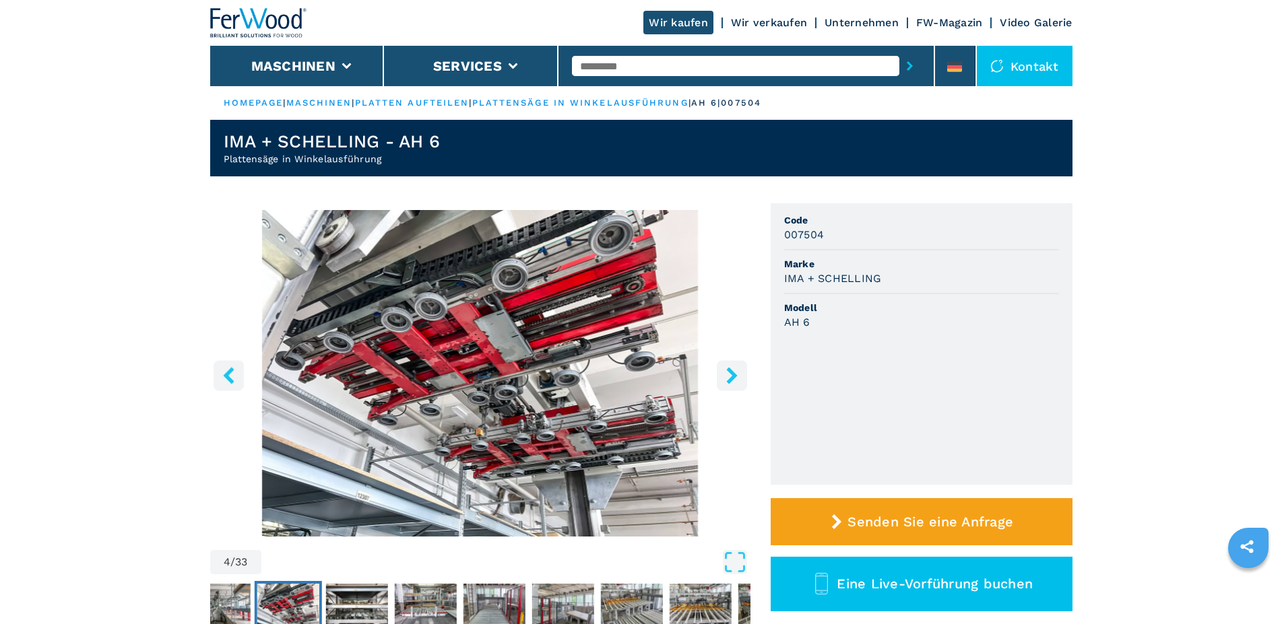
click at [736, 372] on icon "right-button" at bounding box center [732, 375] width 17 height 17
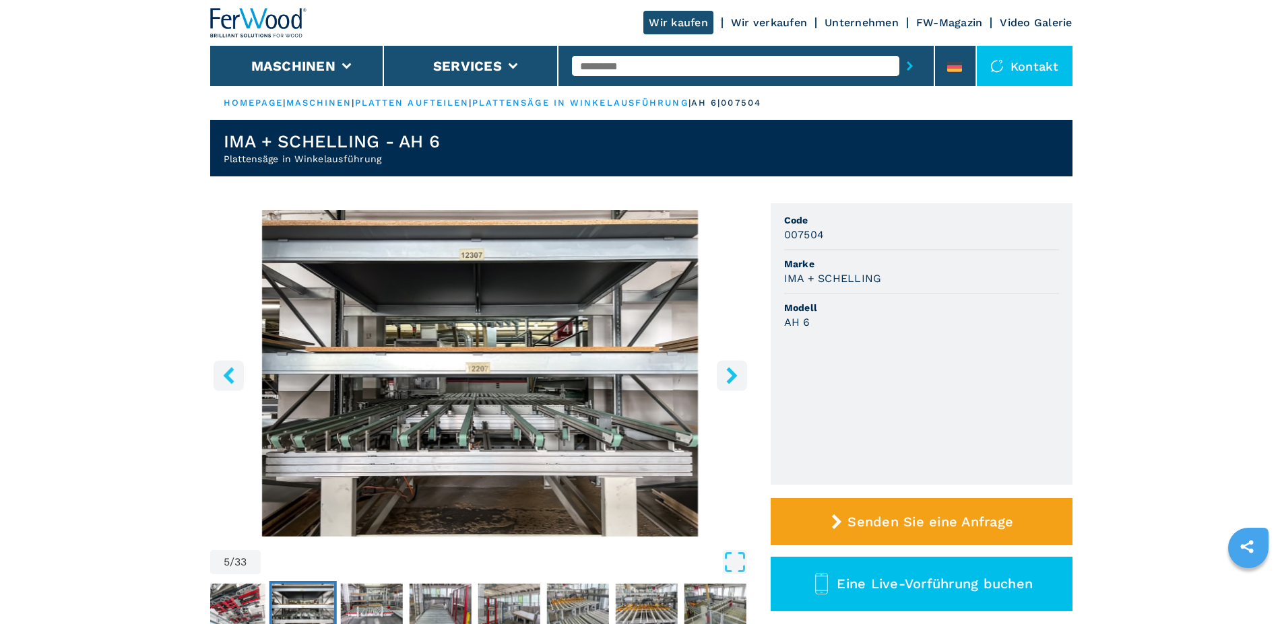
click at [736, 372] on icon "right-button" at bounding box center [732, 375] width 17 height 17
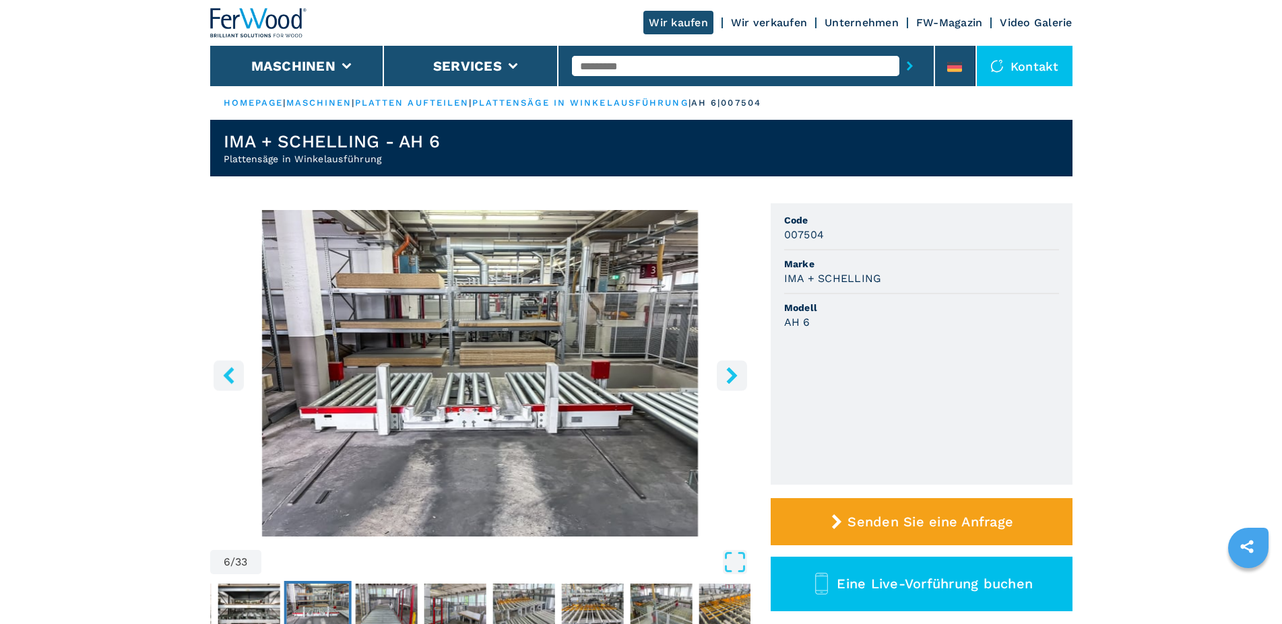
click at [736, 372] on icon "right-button" at bounding box center [732, 375] width 17 height 17
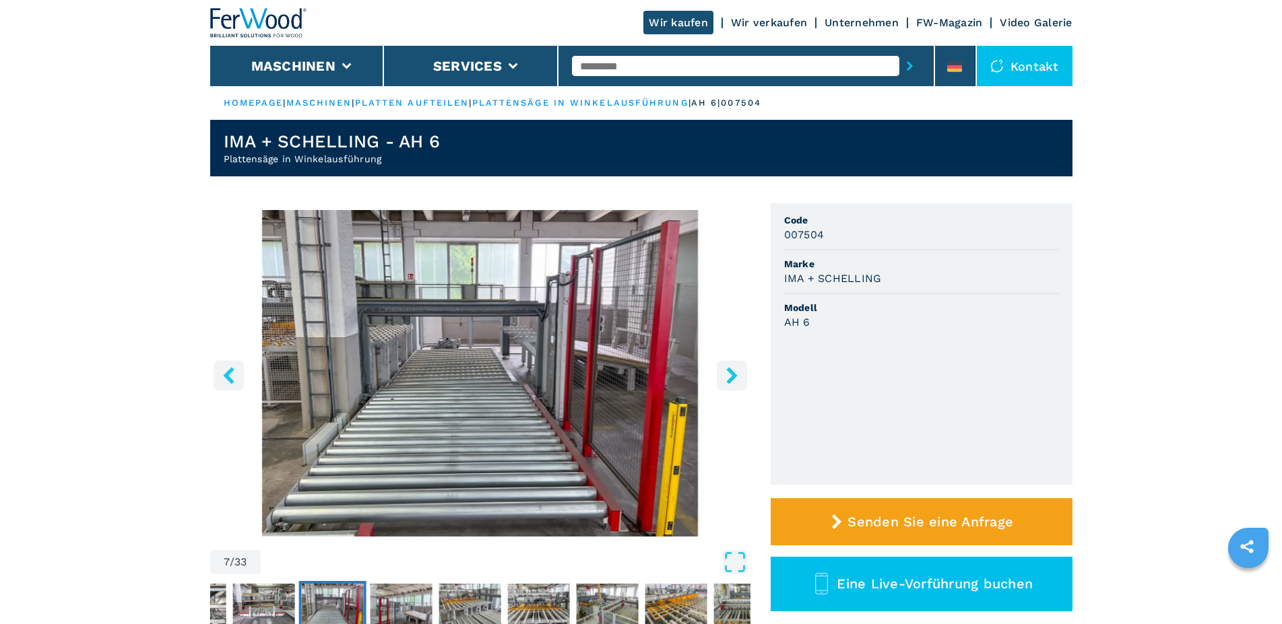
click at [736, 374] on icon "right-button" at bounding box center [732, 375] width 17 height 17
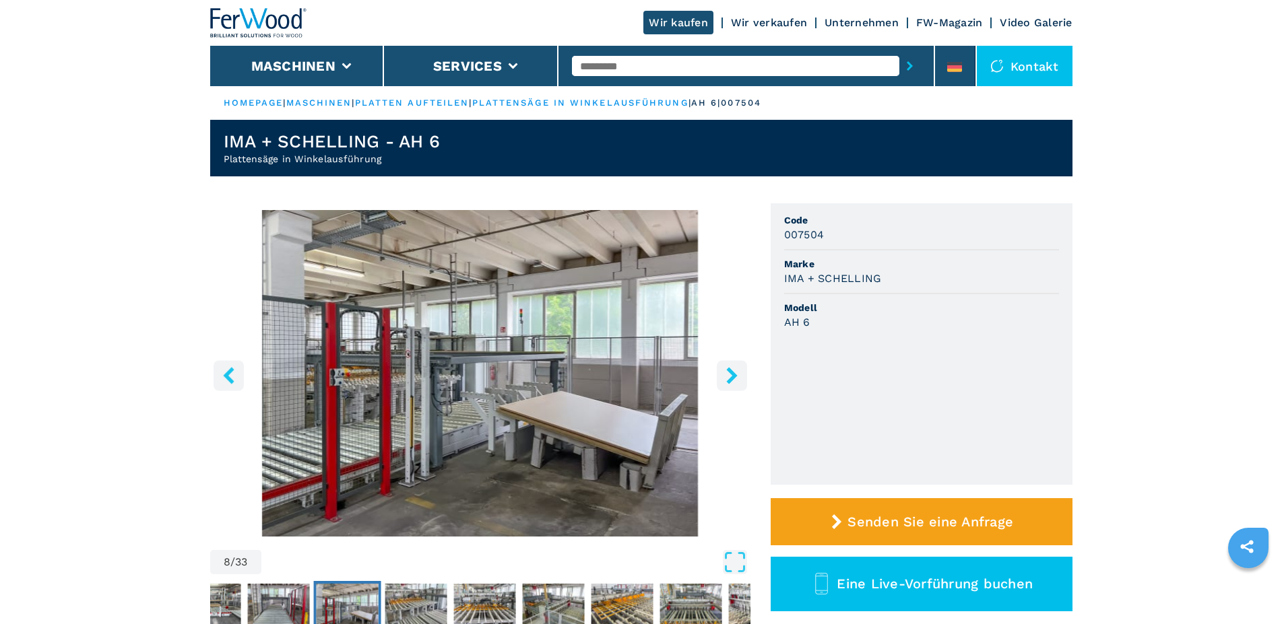
click at [731, 374] on icon "right-button" at bounding box center [731, 375] width 11 height 17
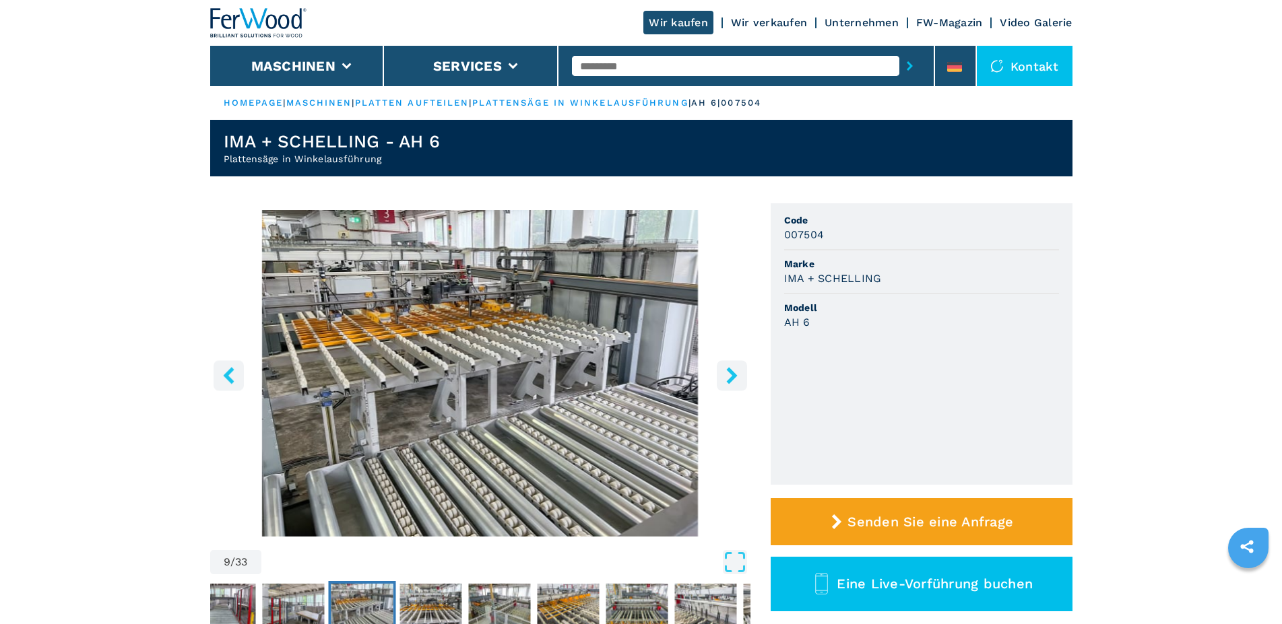
click at [728, 379] on icon "right-button" at bounding box center [732, 375] width 17 height 17
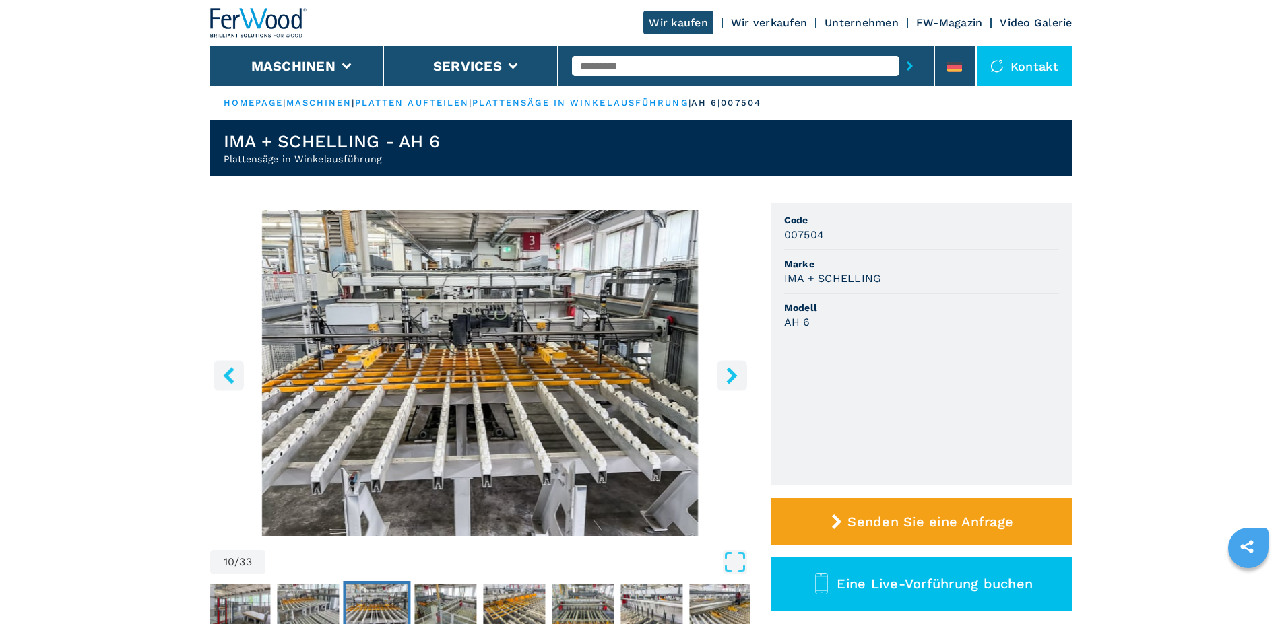
click at [728, 376] on icon "right-button" at bounding box center [732, 375] width 17 height 17
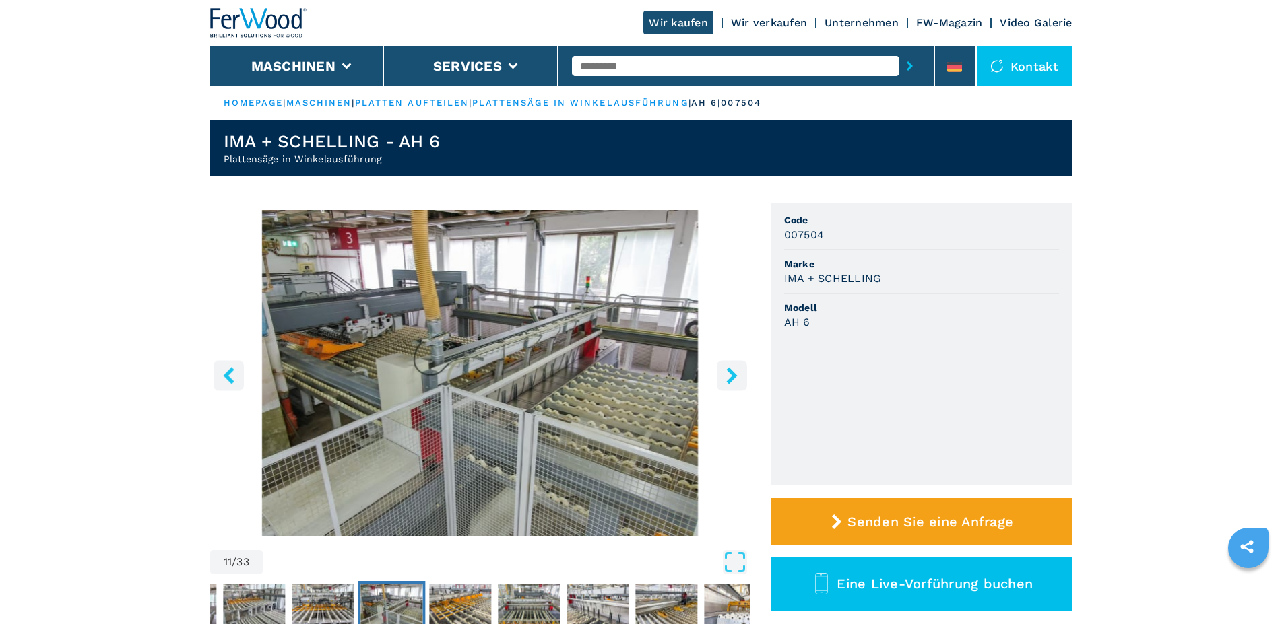
click at [729, 376] on icon "right-button" at bounding box center [732, 375] width 17 height 17
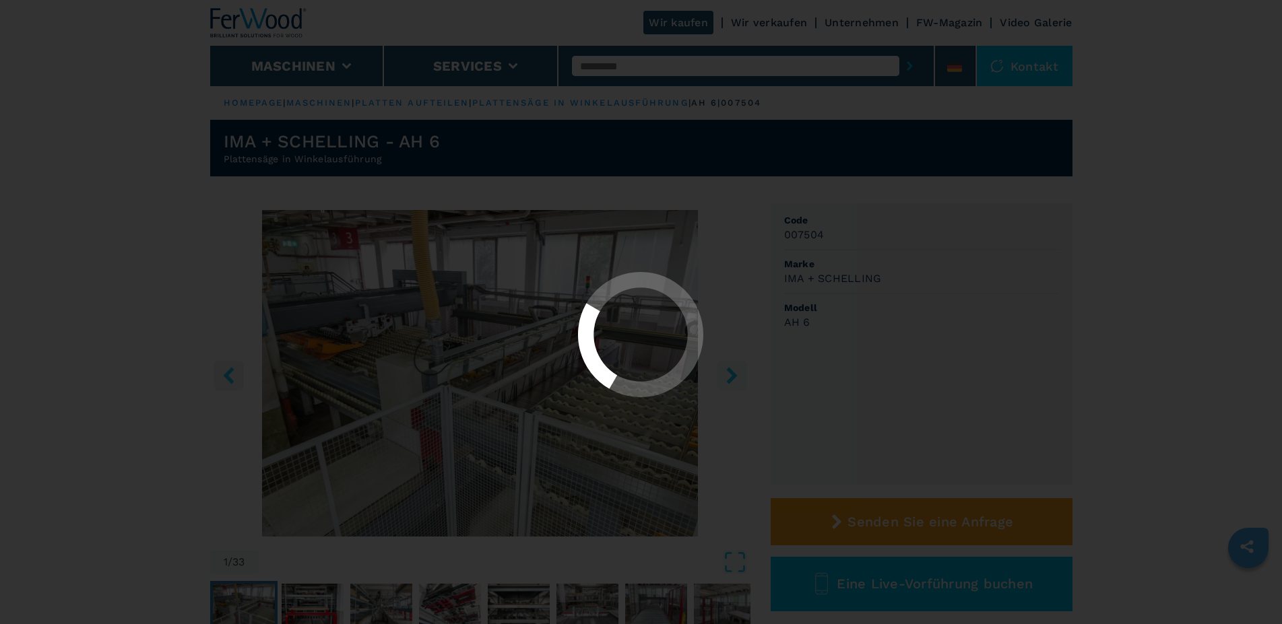
select select "**********"
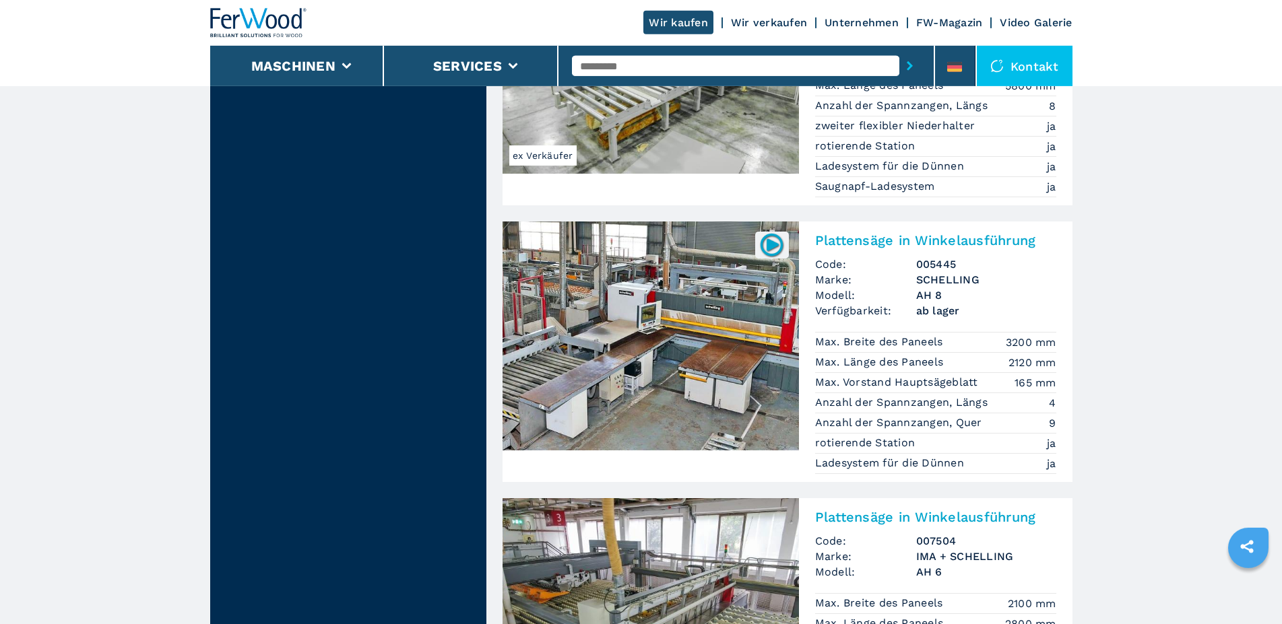
scroll to position [2955, 0]
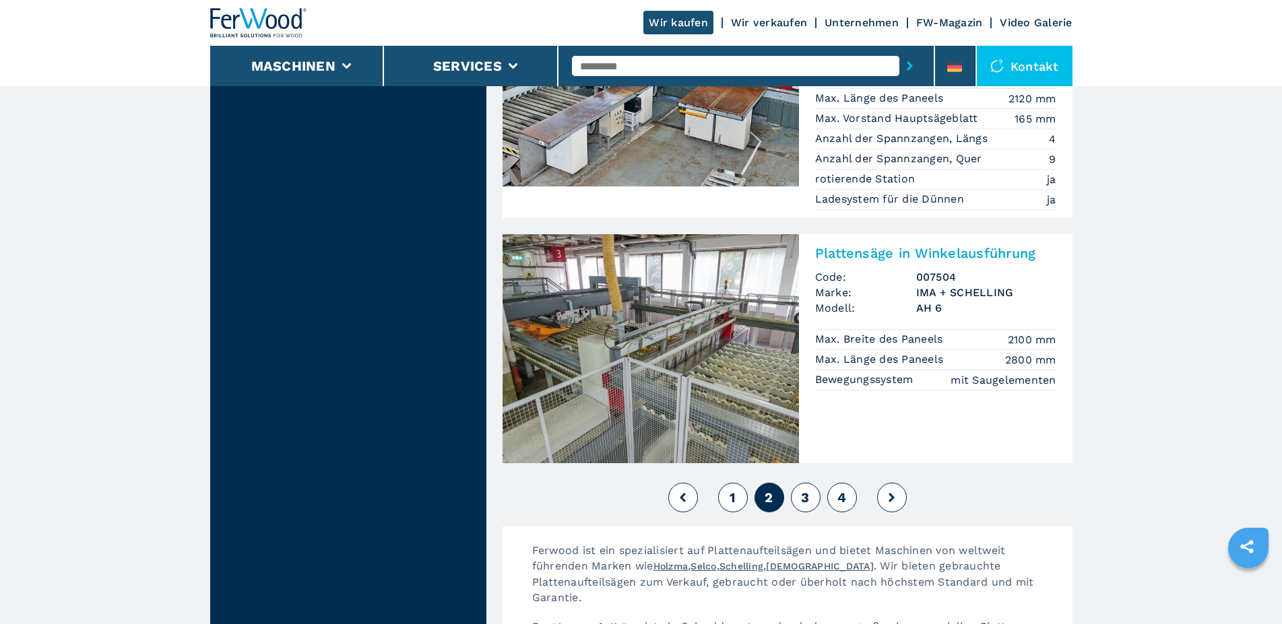
click at [805, 490] on span "3" at bounding box center [805, 498] width 8 height 16
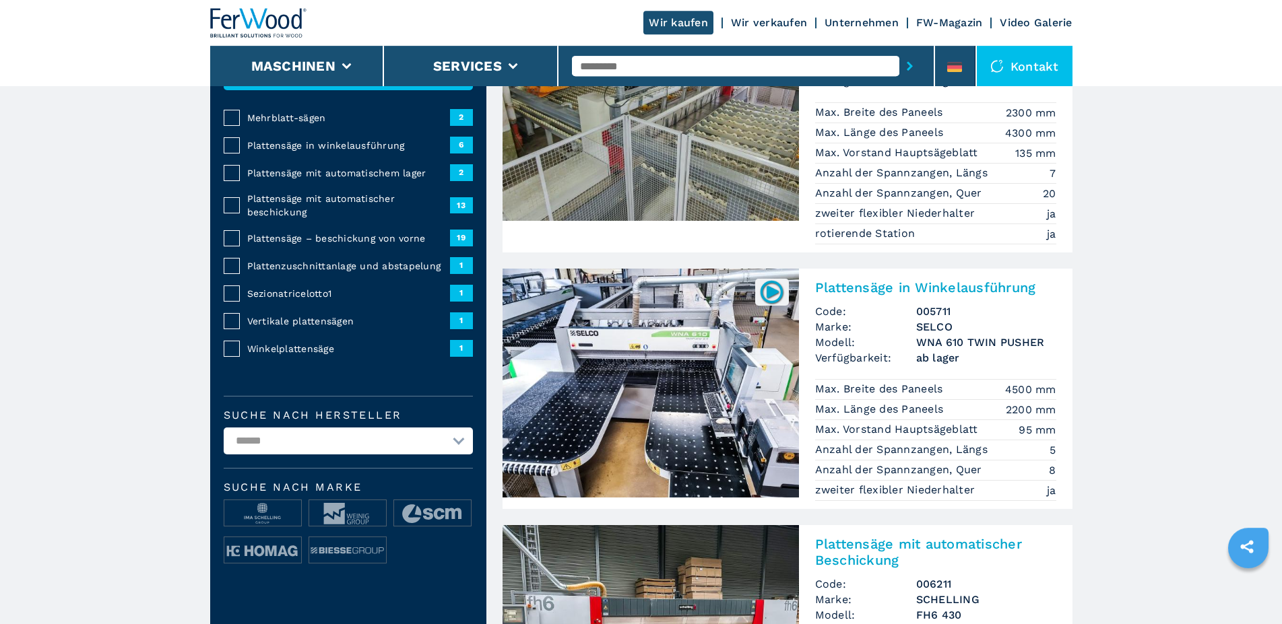
scroll to position [206, 0]
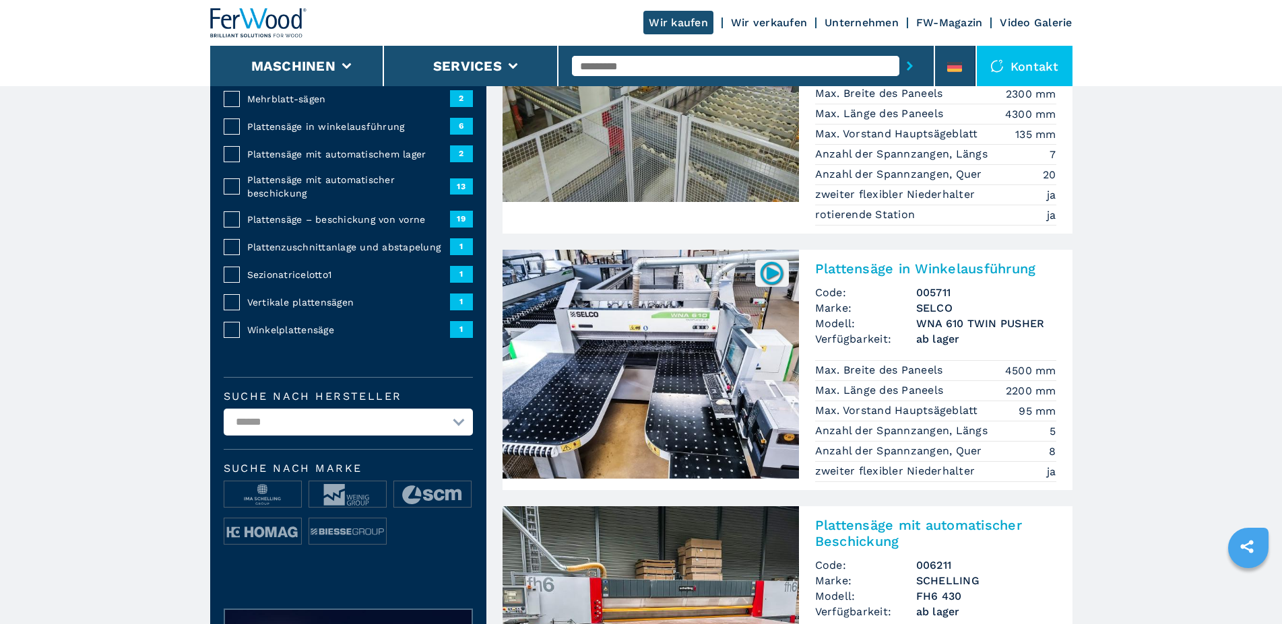
click at [766, 273] on img at bounding box center [772, 273] width 26 height 26
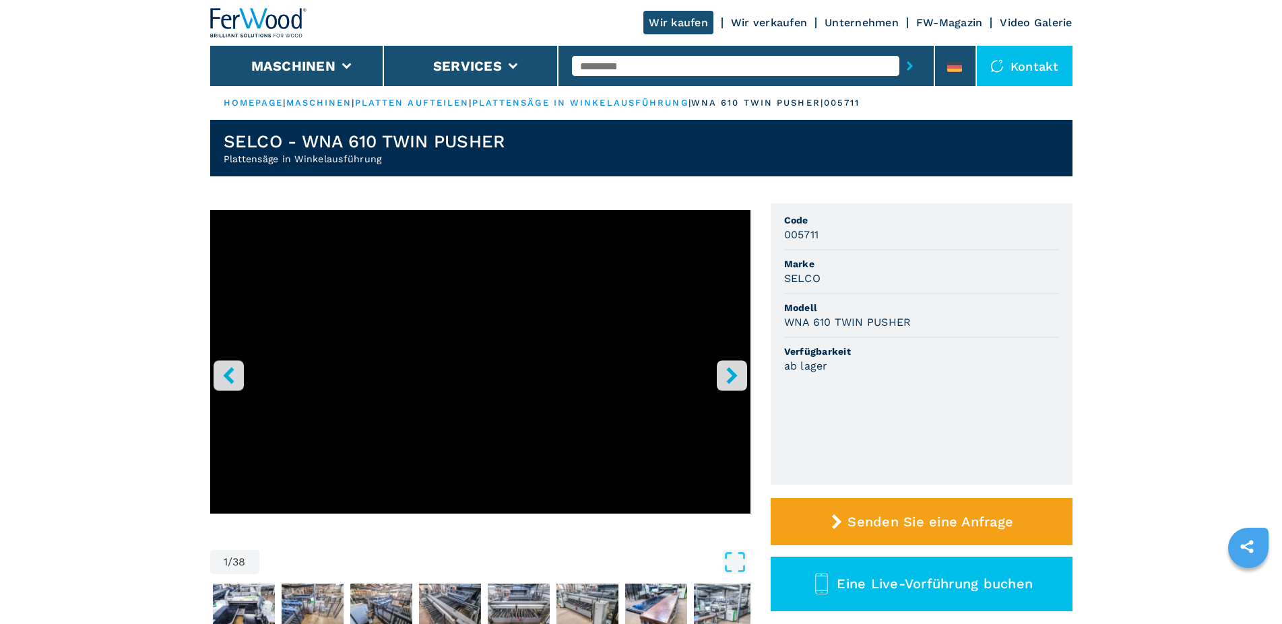
click at [728, 375] on icon "right-button" at bounding box center [732, 375] width 17 height 17
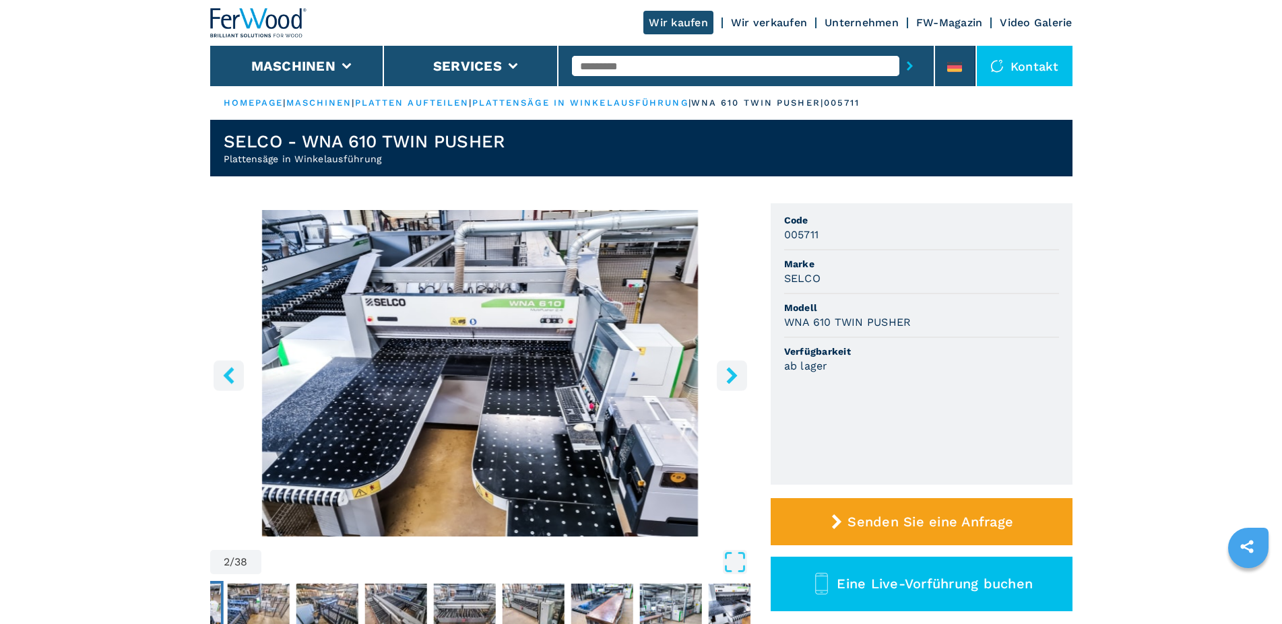
click at [233, 375] on icon "left-button" at bounding box center [228, 375] width 17 height 17
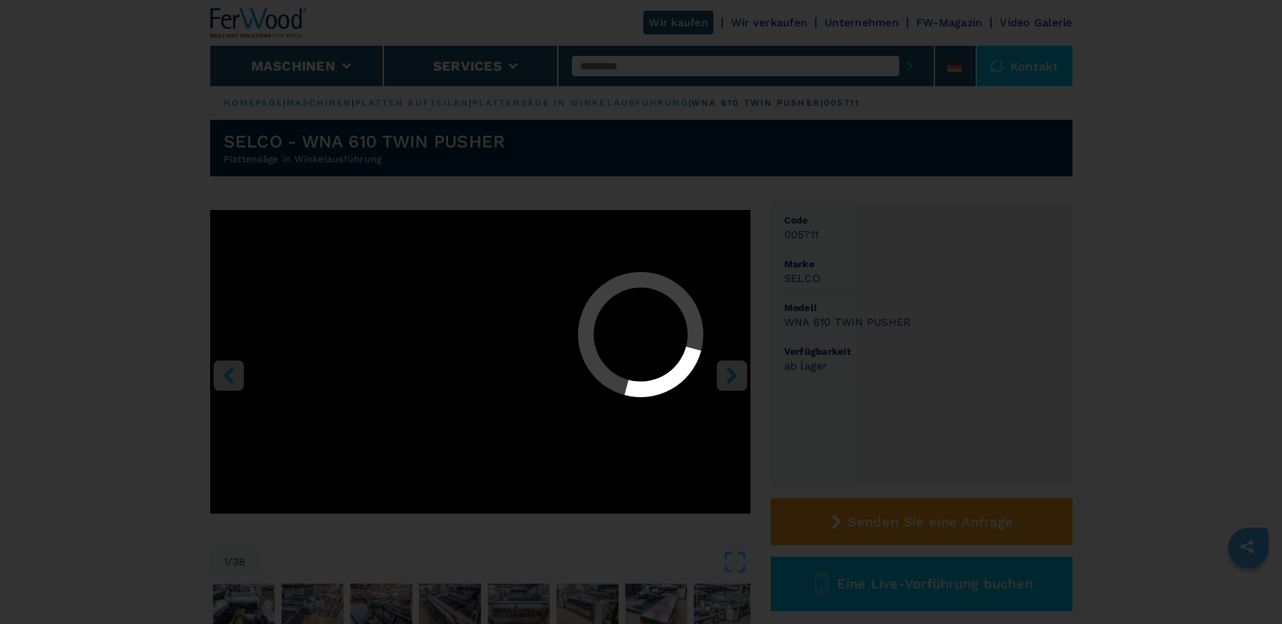
select select "**********"
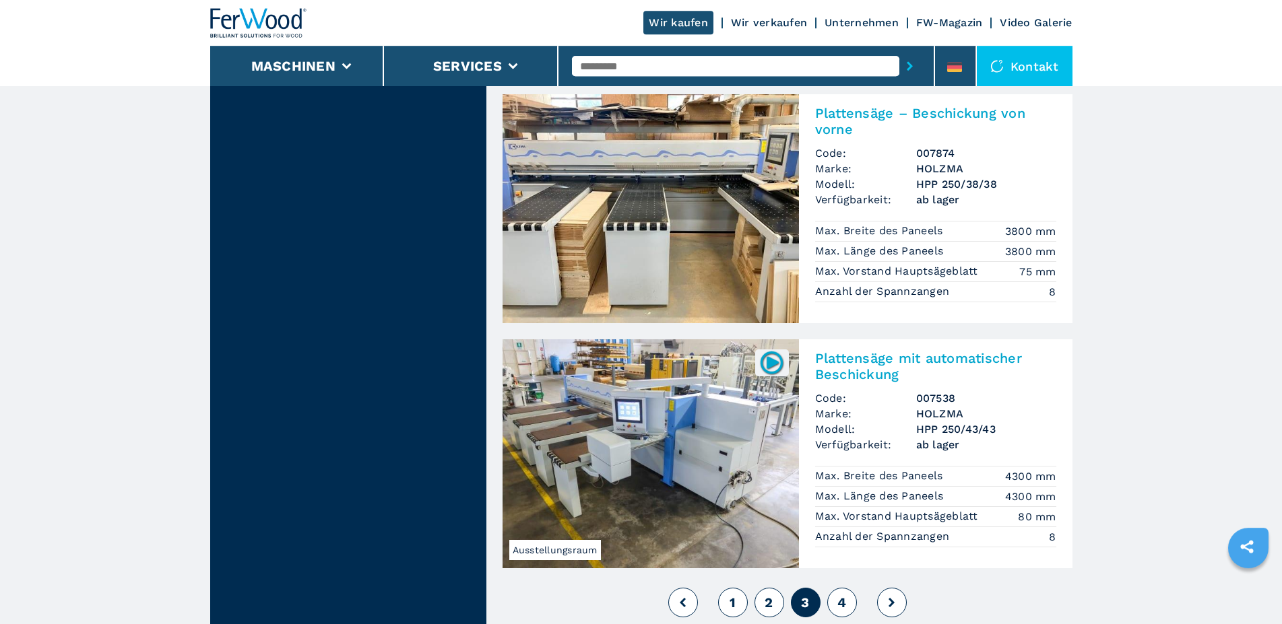
scroll to position [2955, 0]
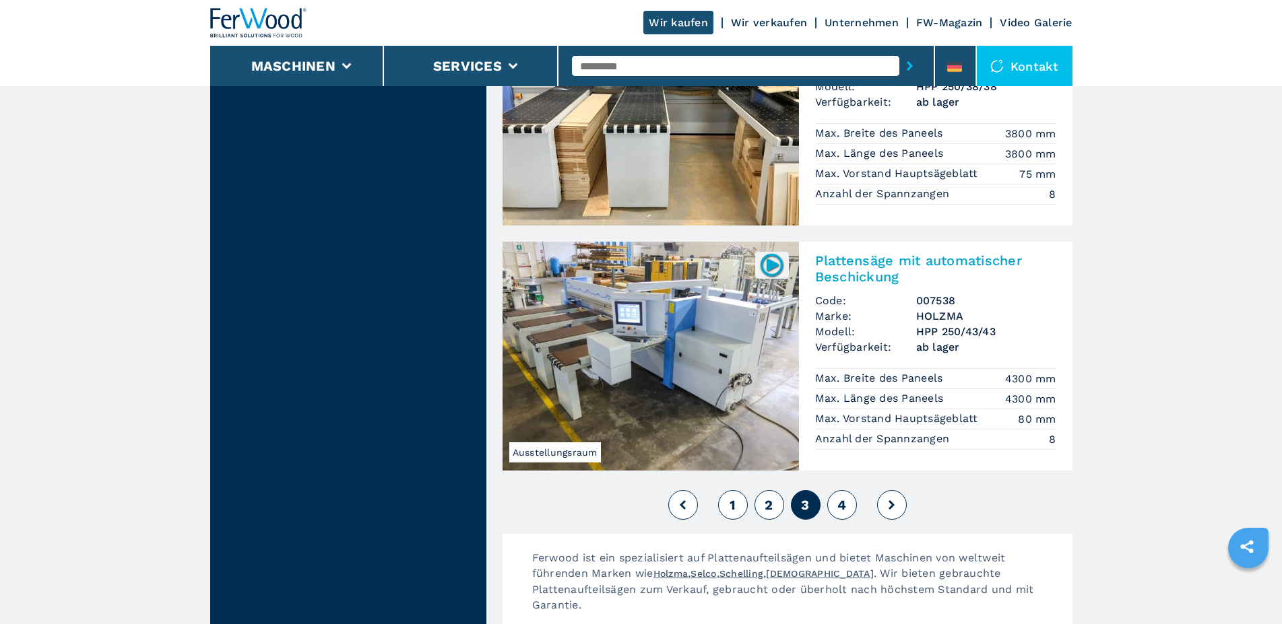
click at [843, 497] on span "4" at bounding box center [841, 505] width 9 height 16
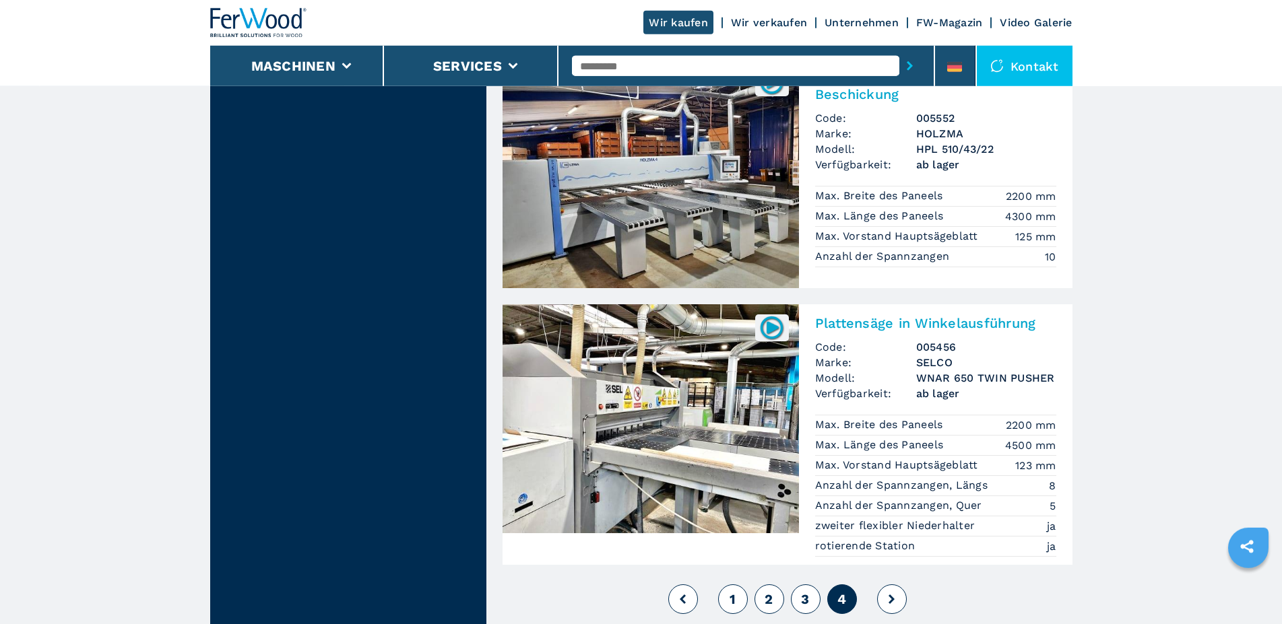
scroll to position [2405, 0]
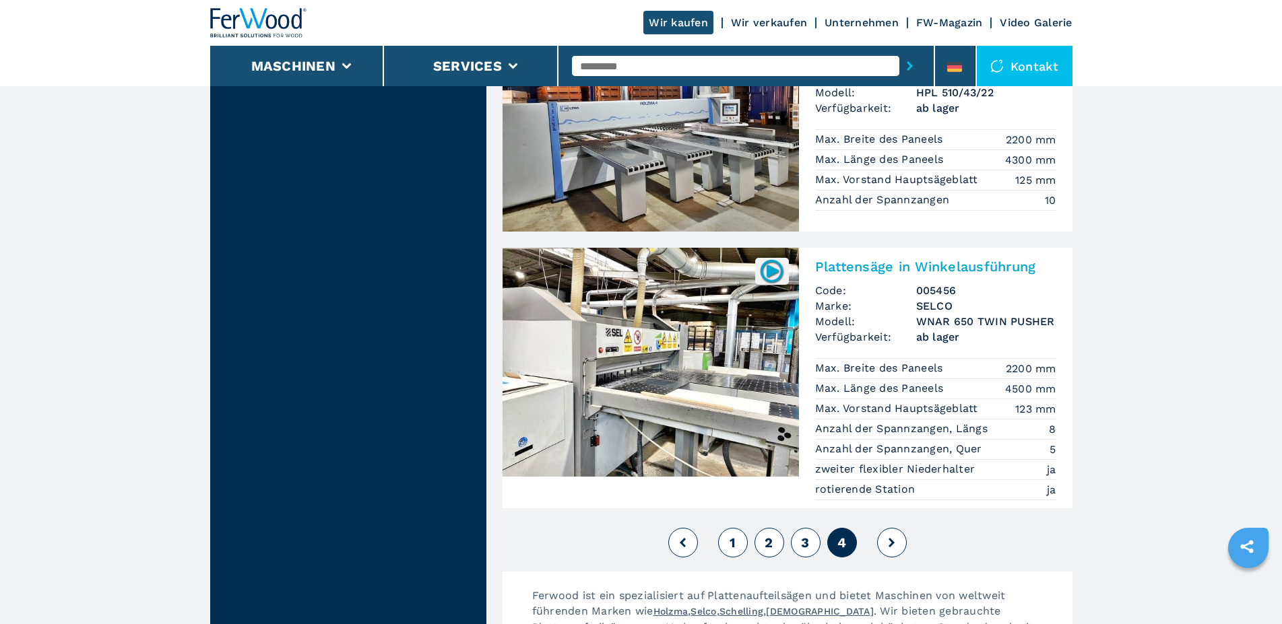
click at [774, 258] on img at bounding box center [772, 271] width 26 height 26
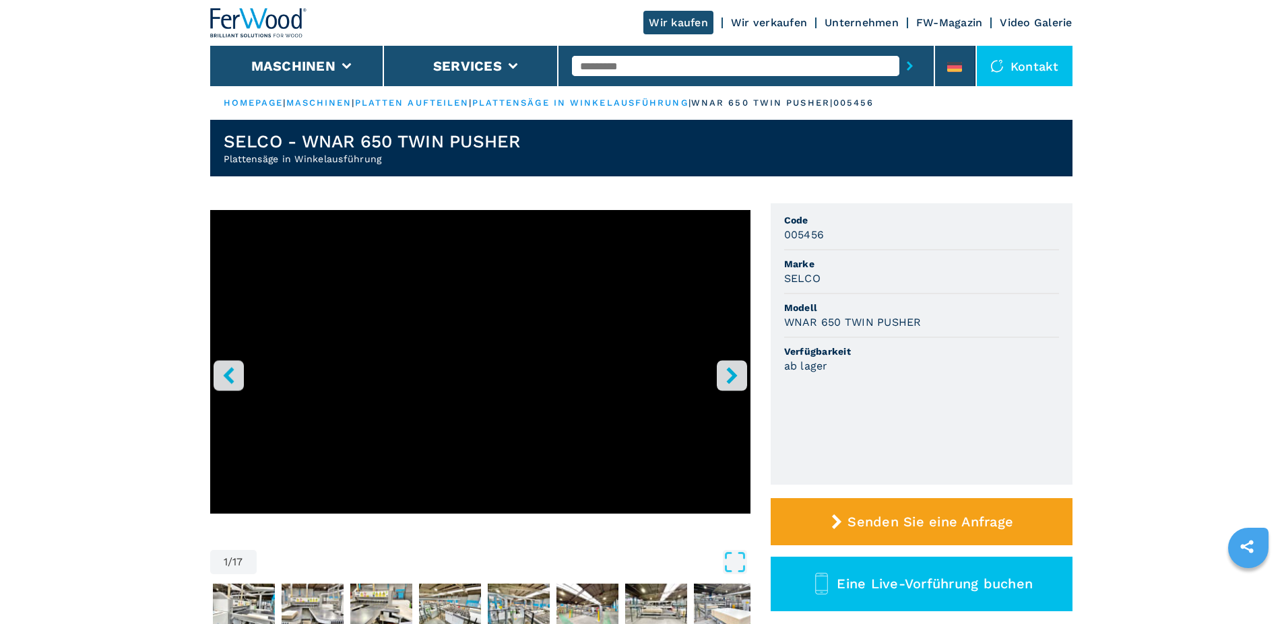
click at [735, 373] on icon "right-button" at bounding box center [732, 375] width 17 height 17
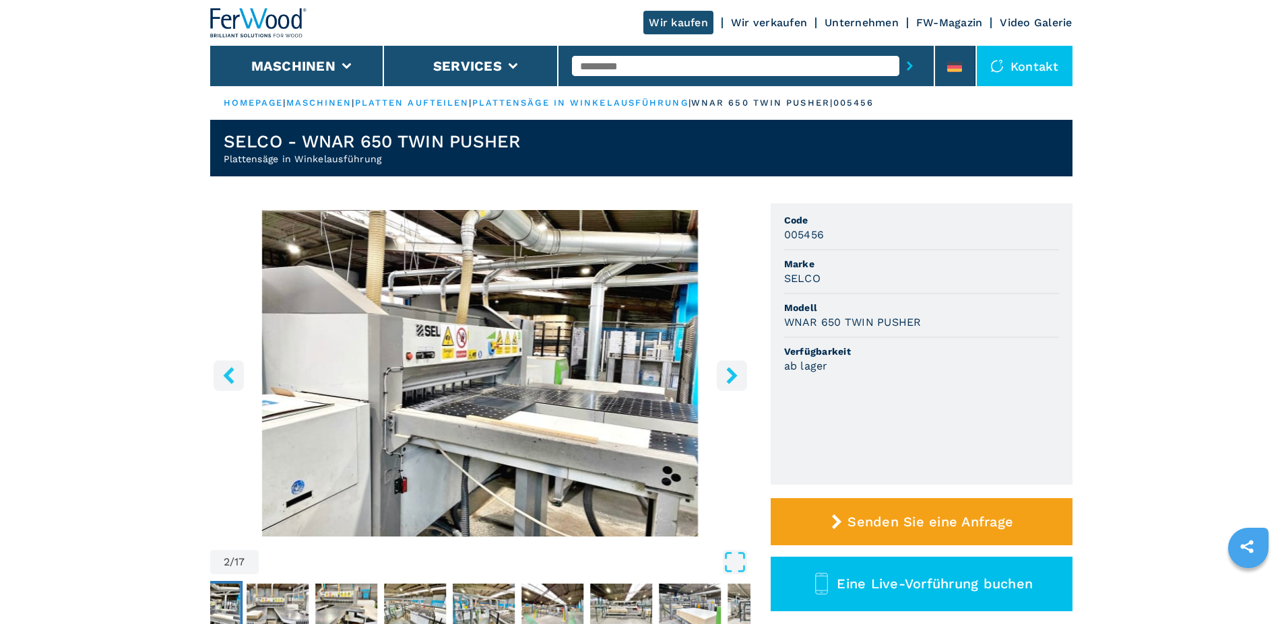
click at [735, 373] on icon "right-button" at bounding box center [732, 375] width 17 height 17
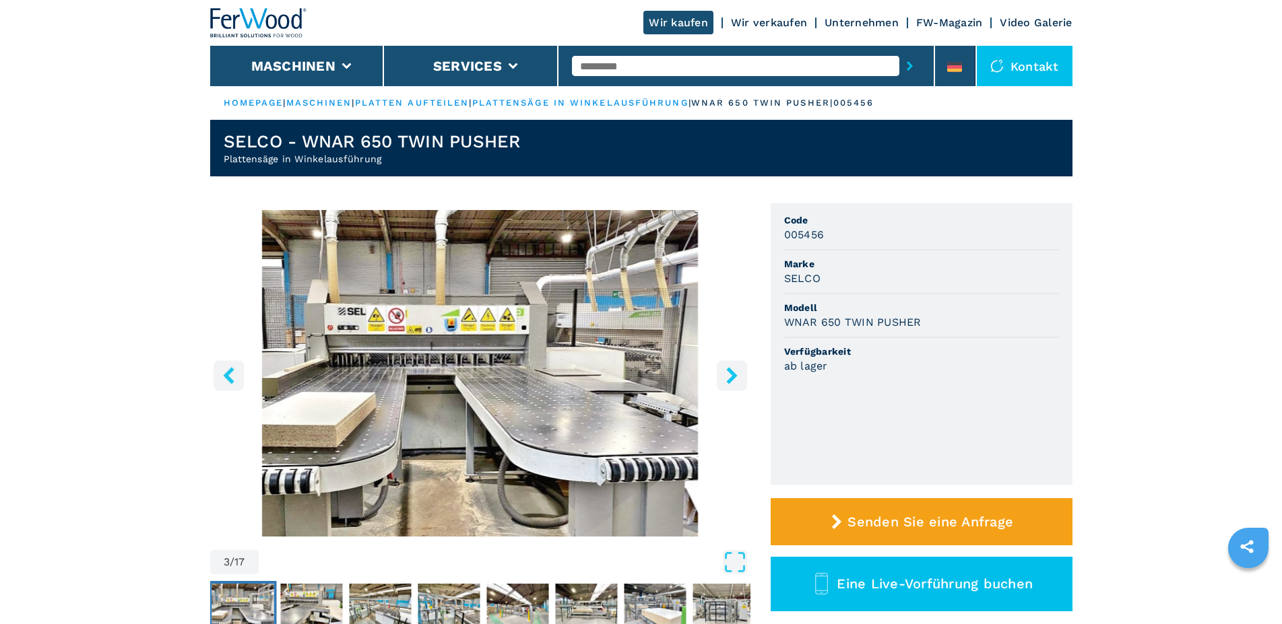
click at [735, 373] on icon "right-button" at bounding box center [732, 375] width 17 height 17
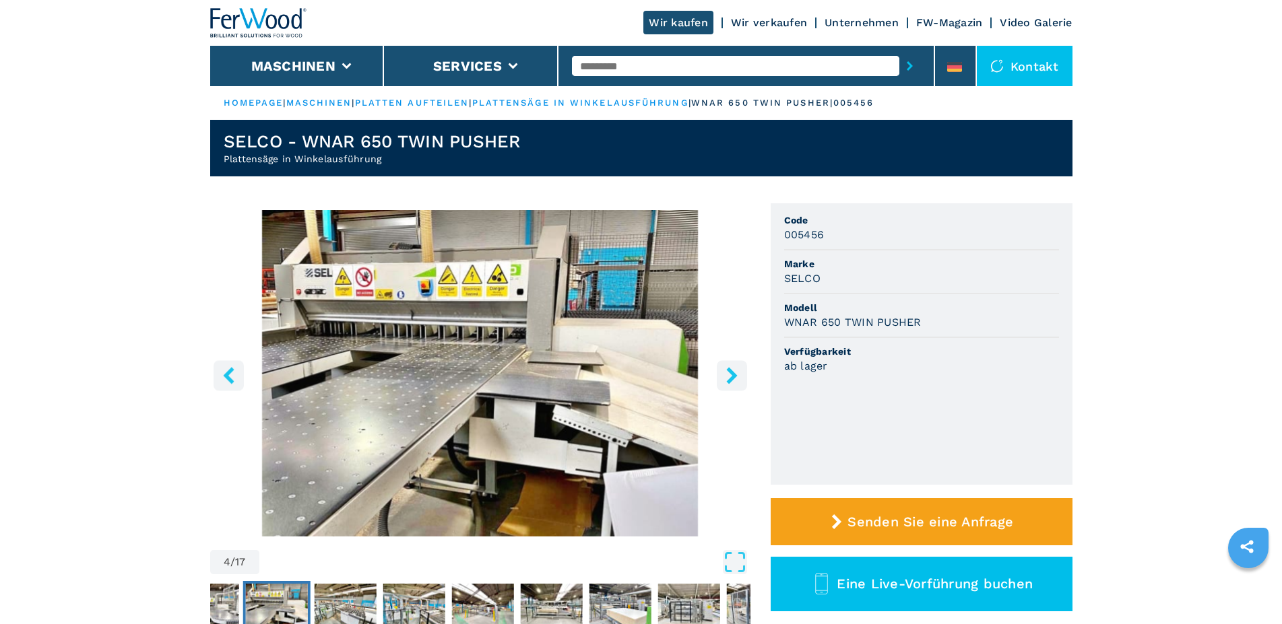
click at [735, 373] on icon "right-button" at bounding box center [732, 375] width 17 height 17
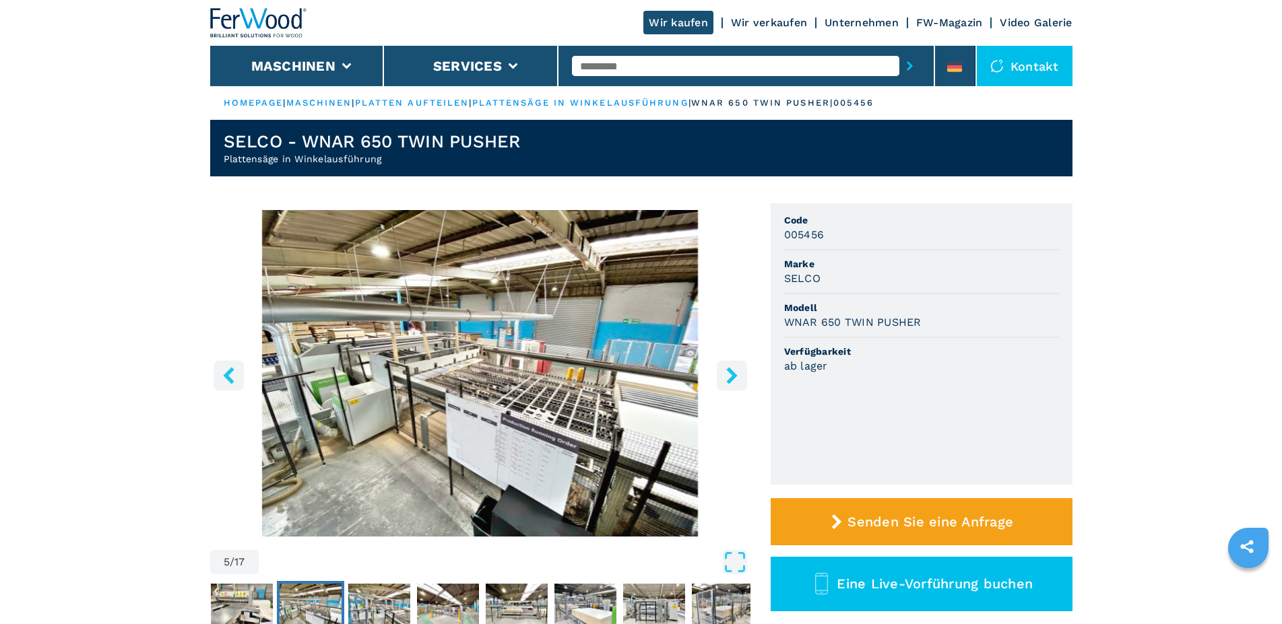
click at [735, 373] on icon "right-button" at bounding box center [732, 375] width 17 height 17
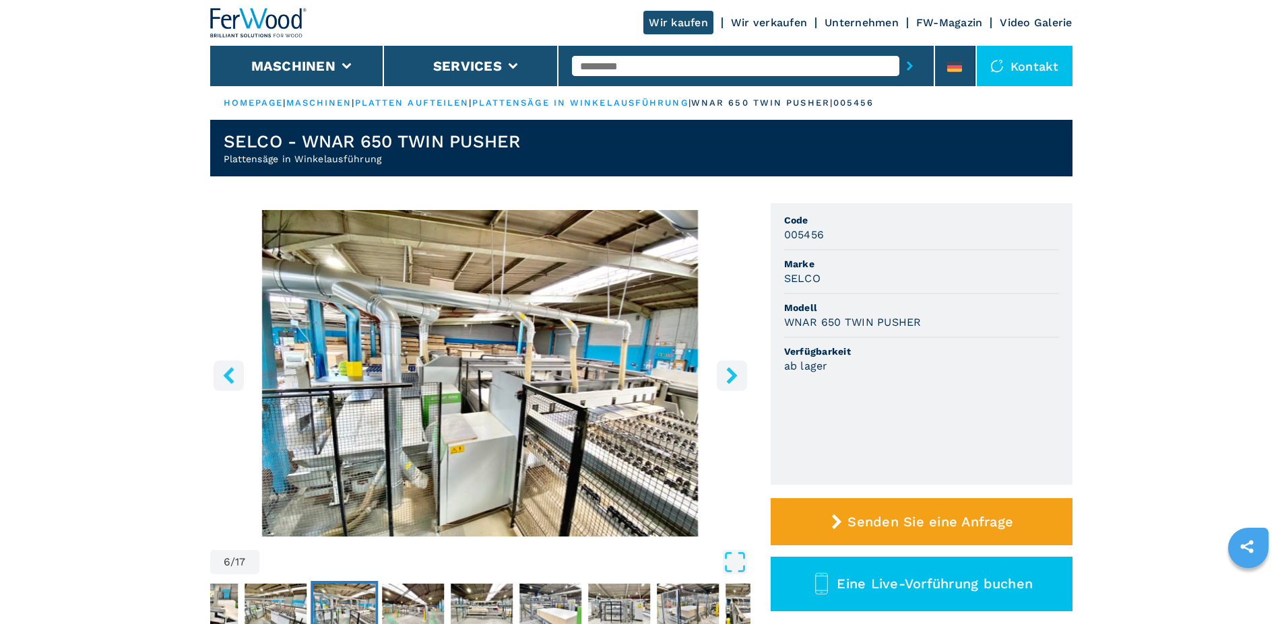
click at [735, 373] on icon "right-button" at bounding box center [732, 375] width 17 height 17
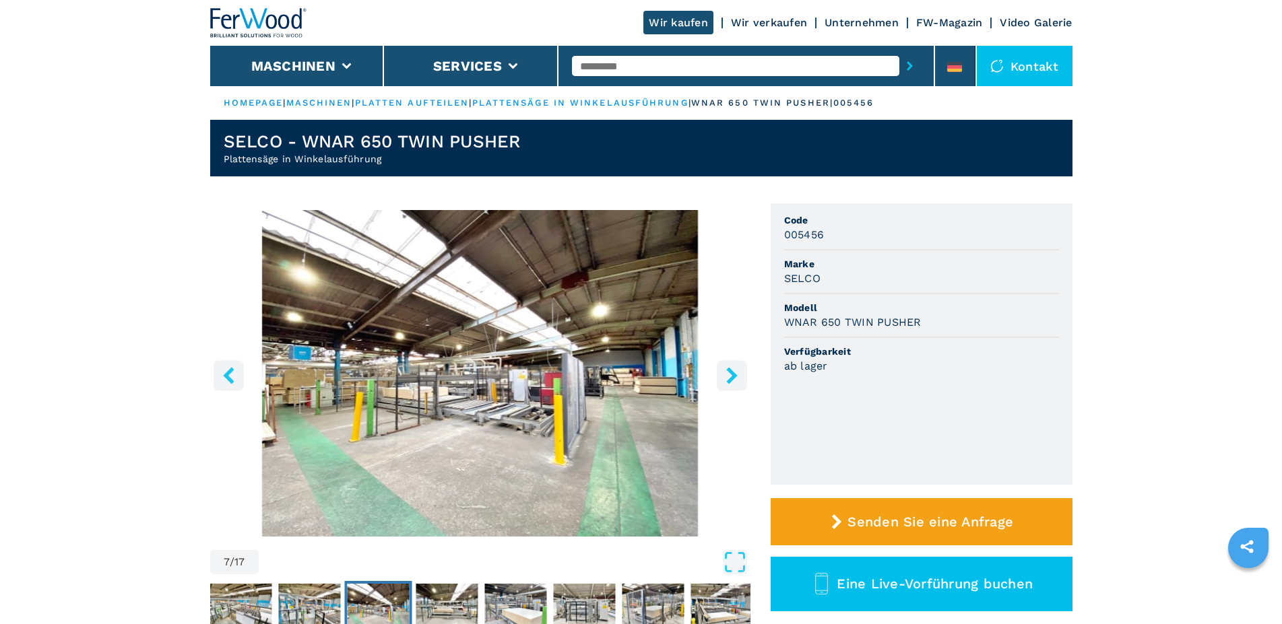
click at [735, 373] on icon "right-button" at bounding box center [732, 375] width 17 height 17
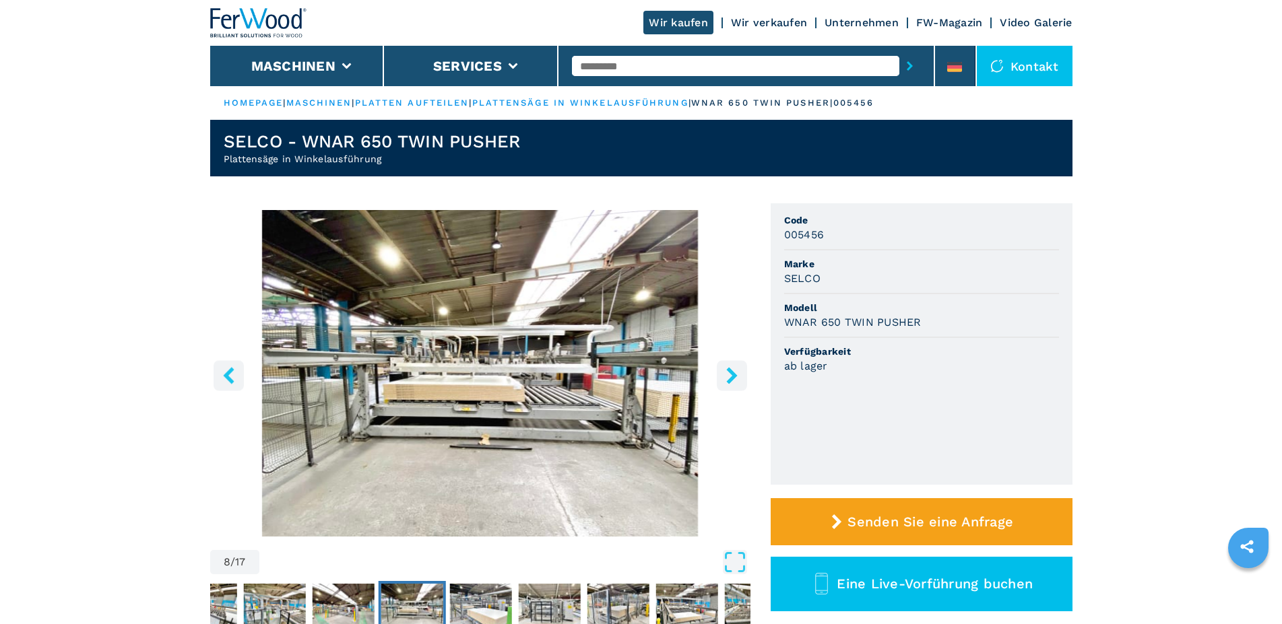
click at [735, 373] on icon "right-button" at bounding box center [732, 375] width 17 height 17
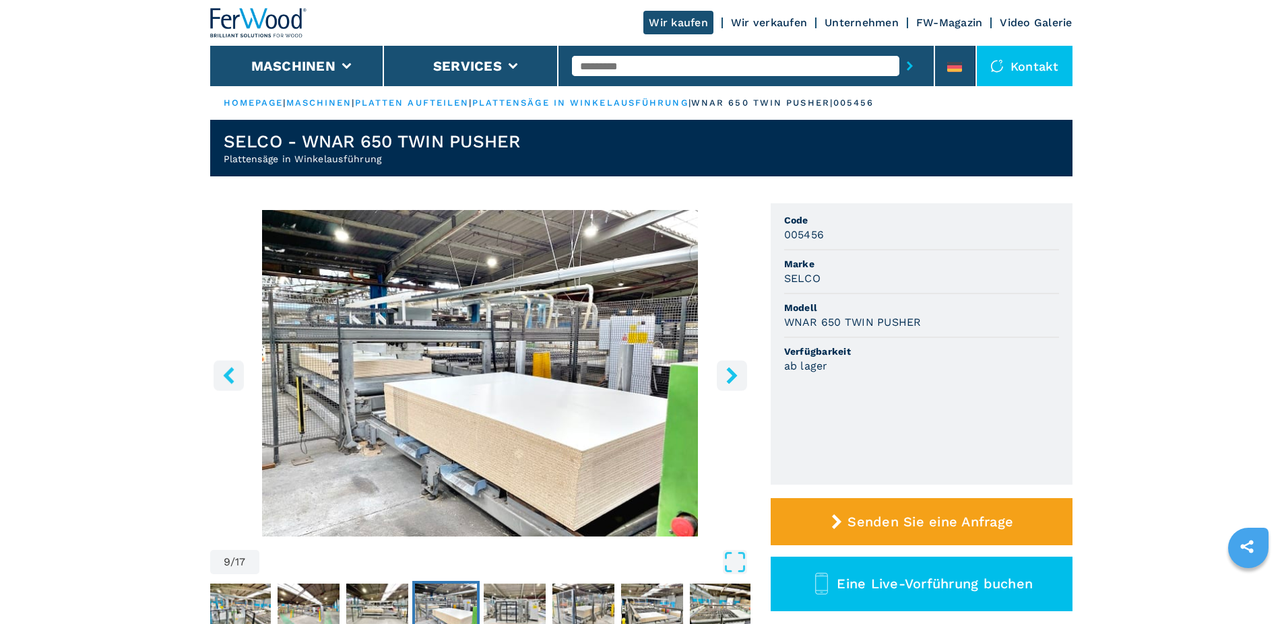
click at [735, 373] on icon "right-button" at bounding box center [732, 375] width 17 height 17
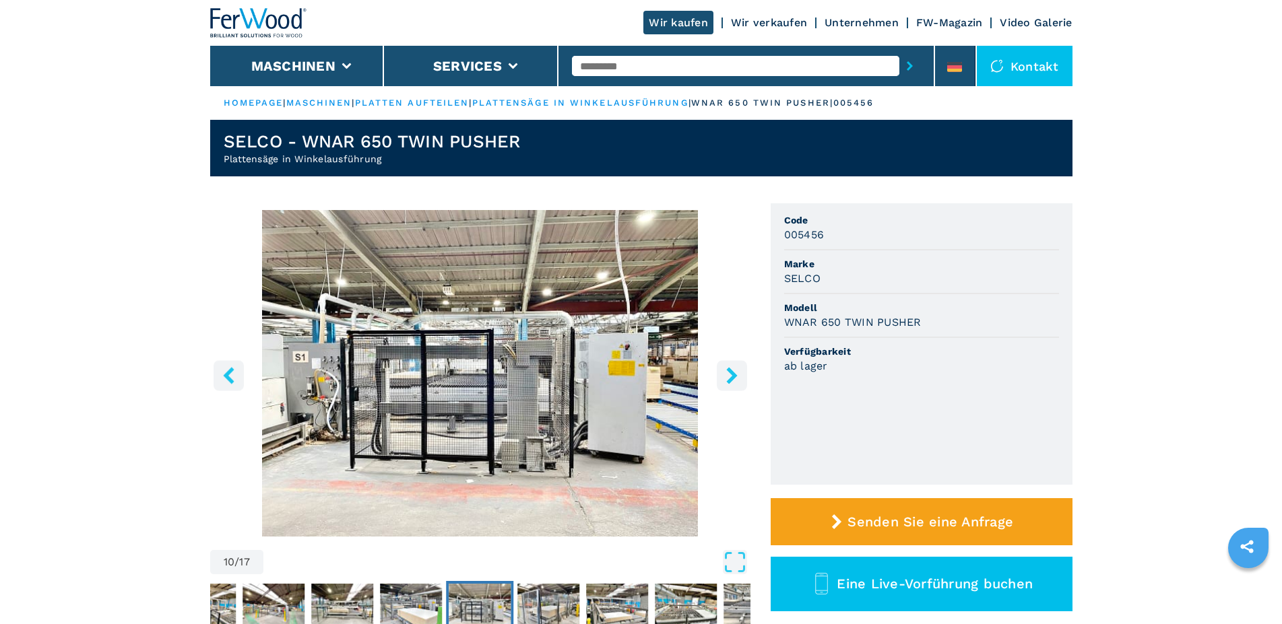
click at [735, 373] on icon "right-button" at bounding box center [732, 375] width 17 height 17
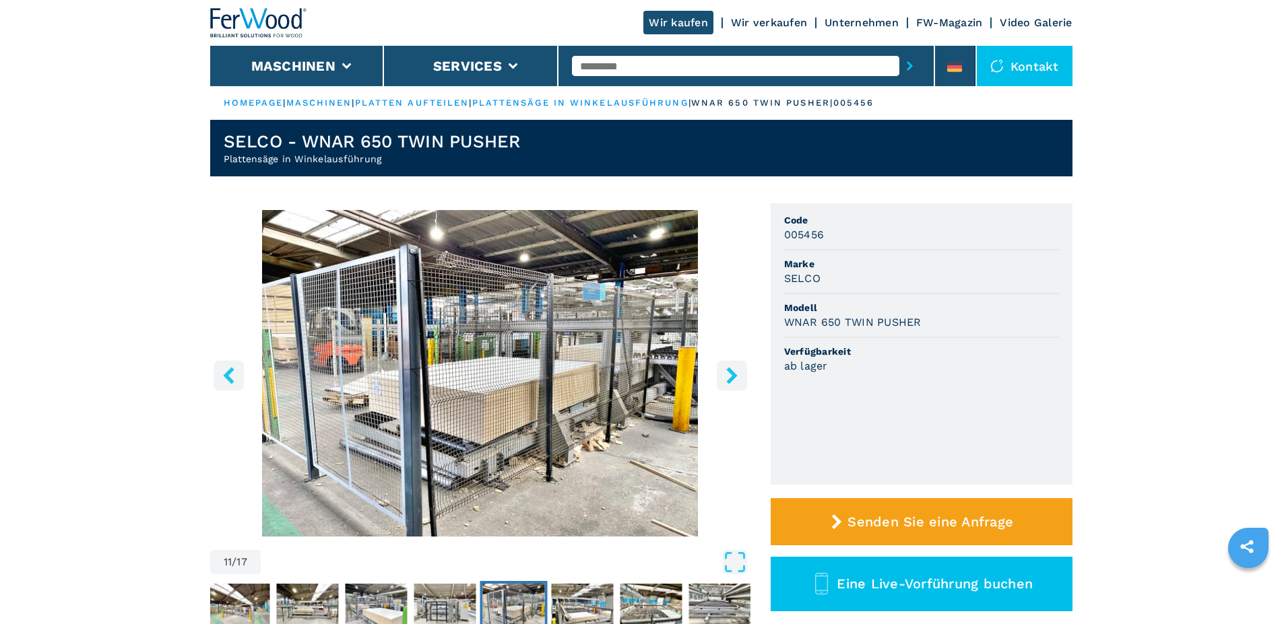
click at [735, 373] on icon "right-button" at bounding box center [732, 375] width 17 height 17
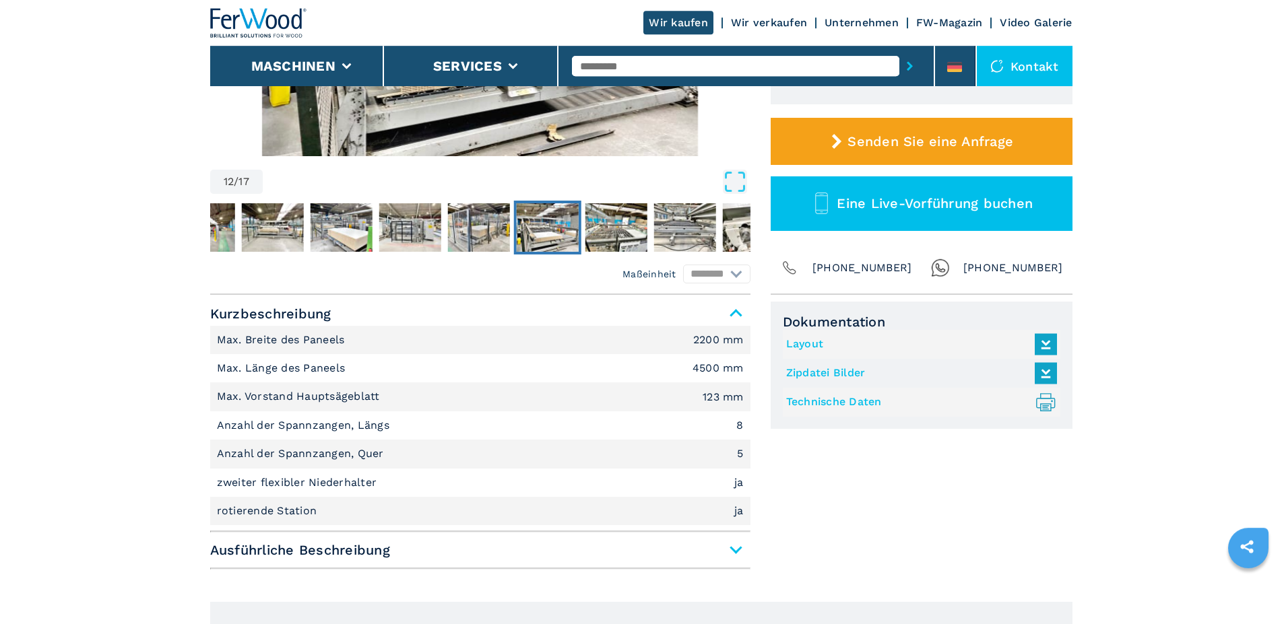
scroll to position [344, 0]
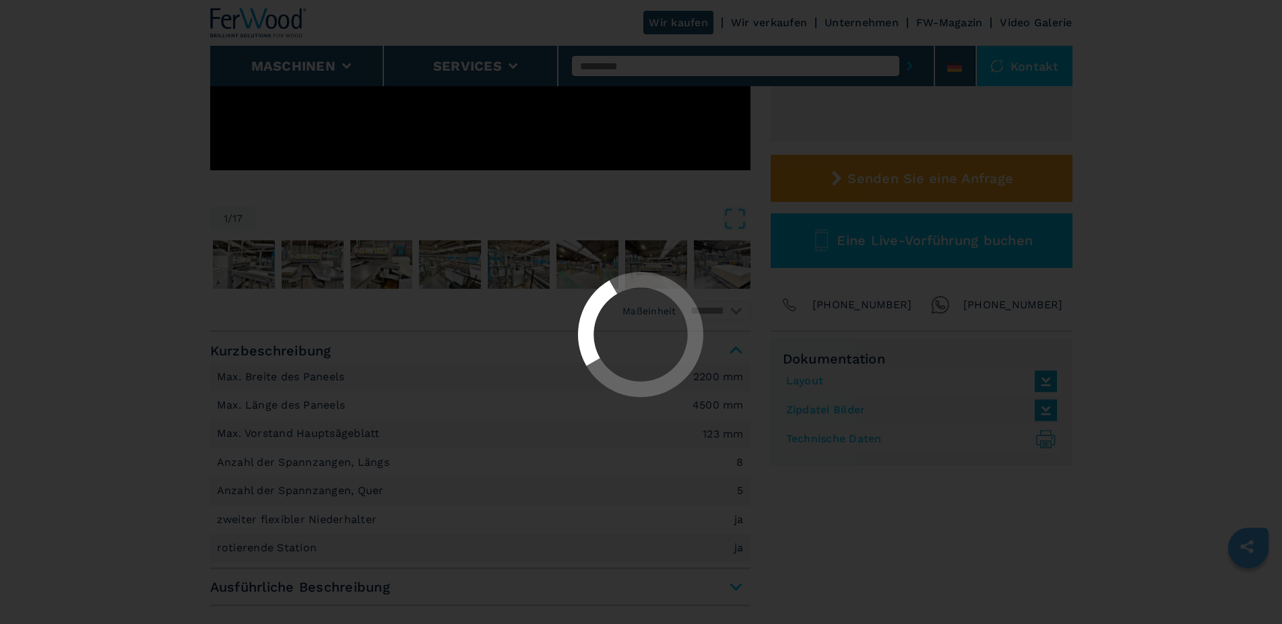
select select "**********"
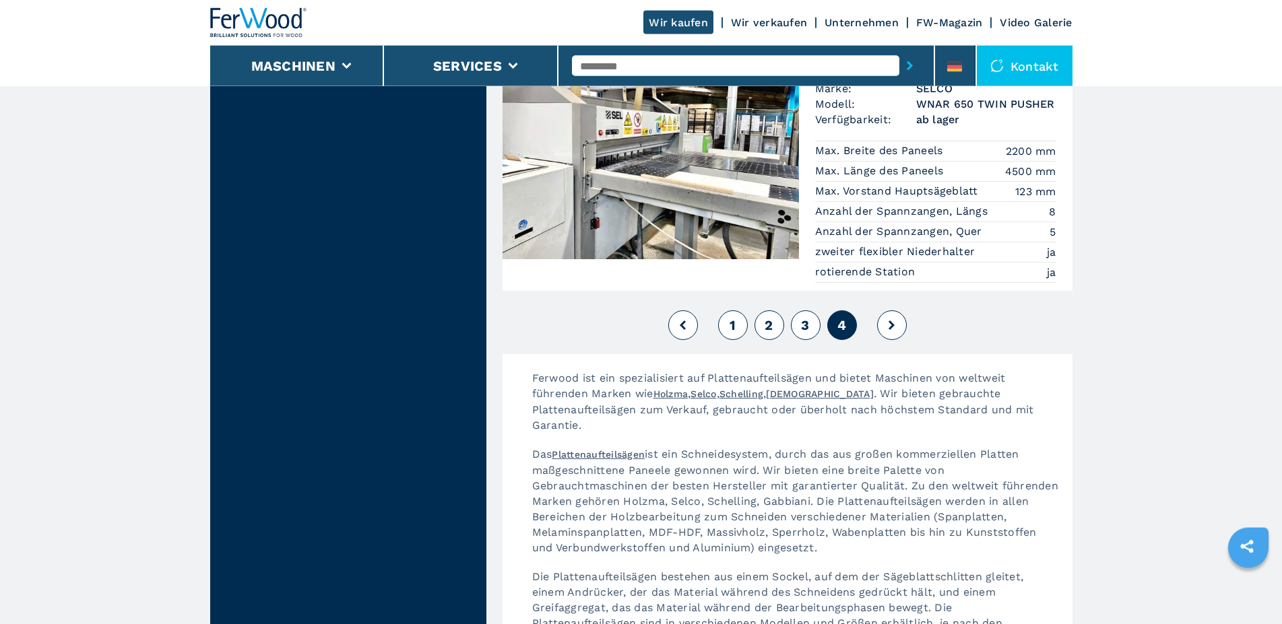
scroll to position [2542, 0]
